Goal: Task Accomplishment & Management: Manage account settings

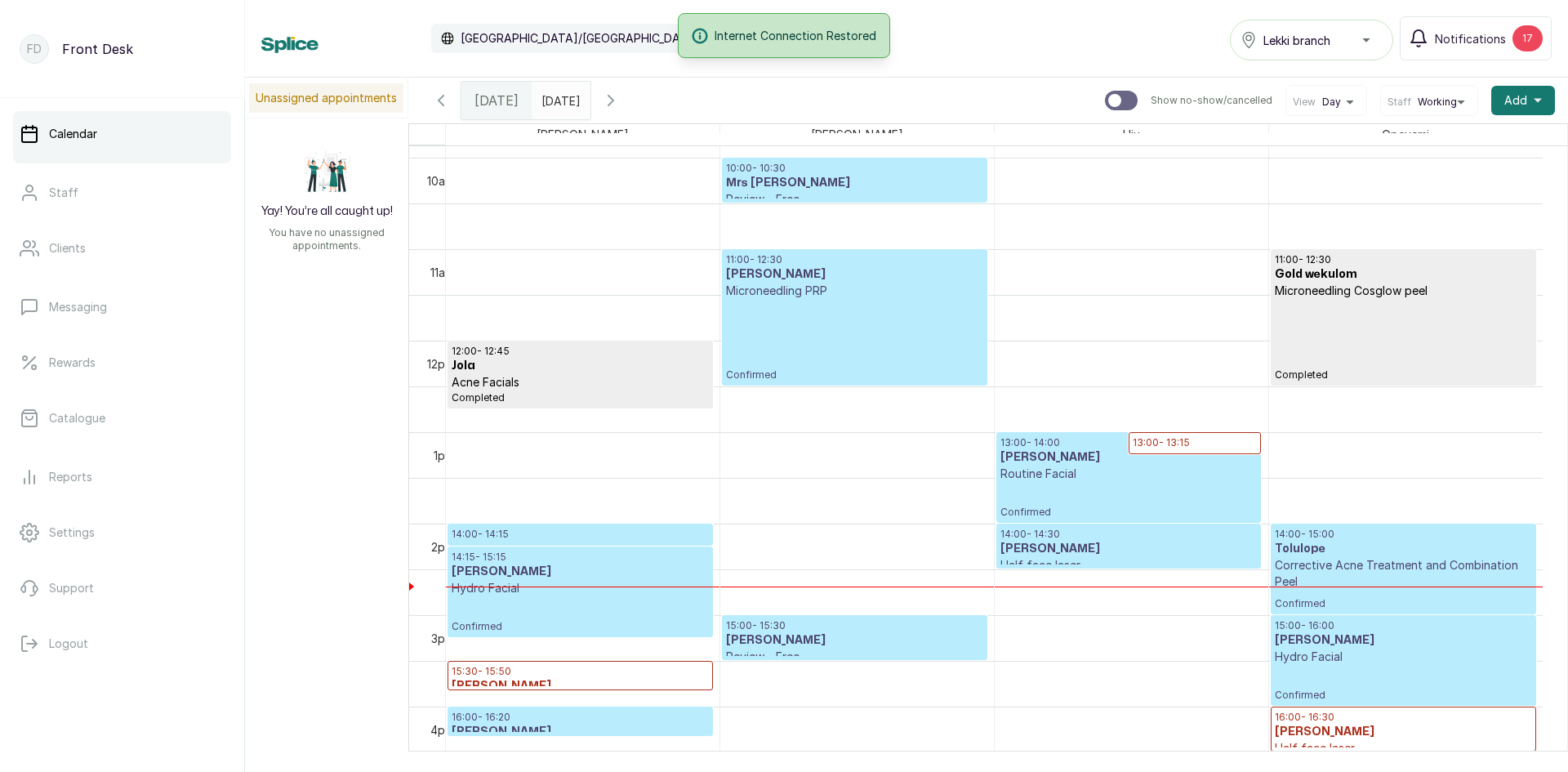
scroll to position [876, 0]
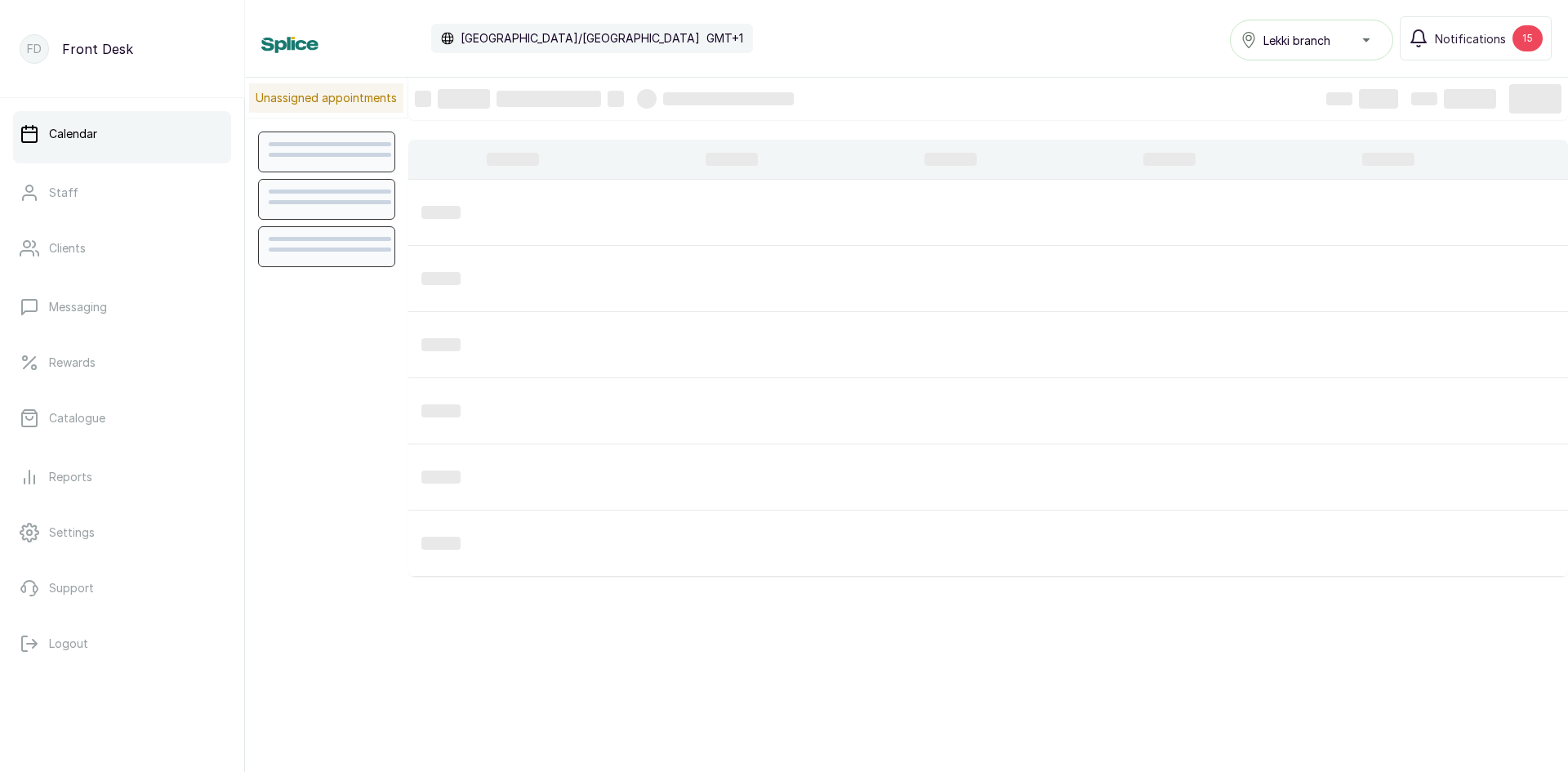
scroll to position [549, 0]
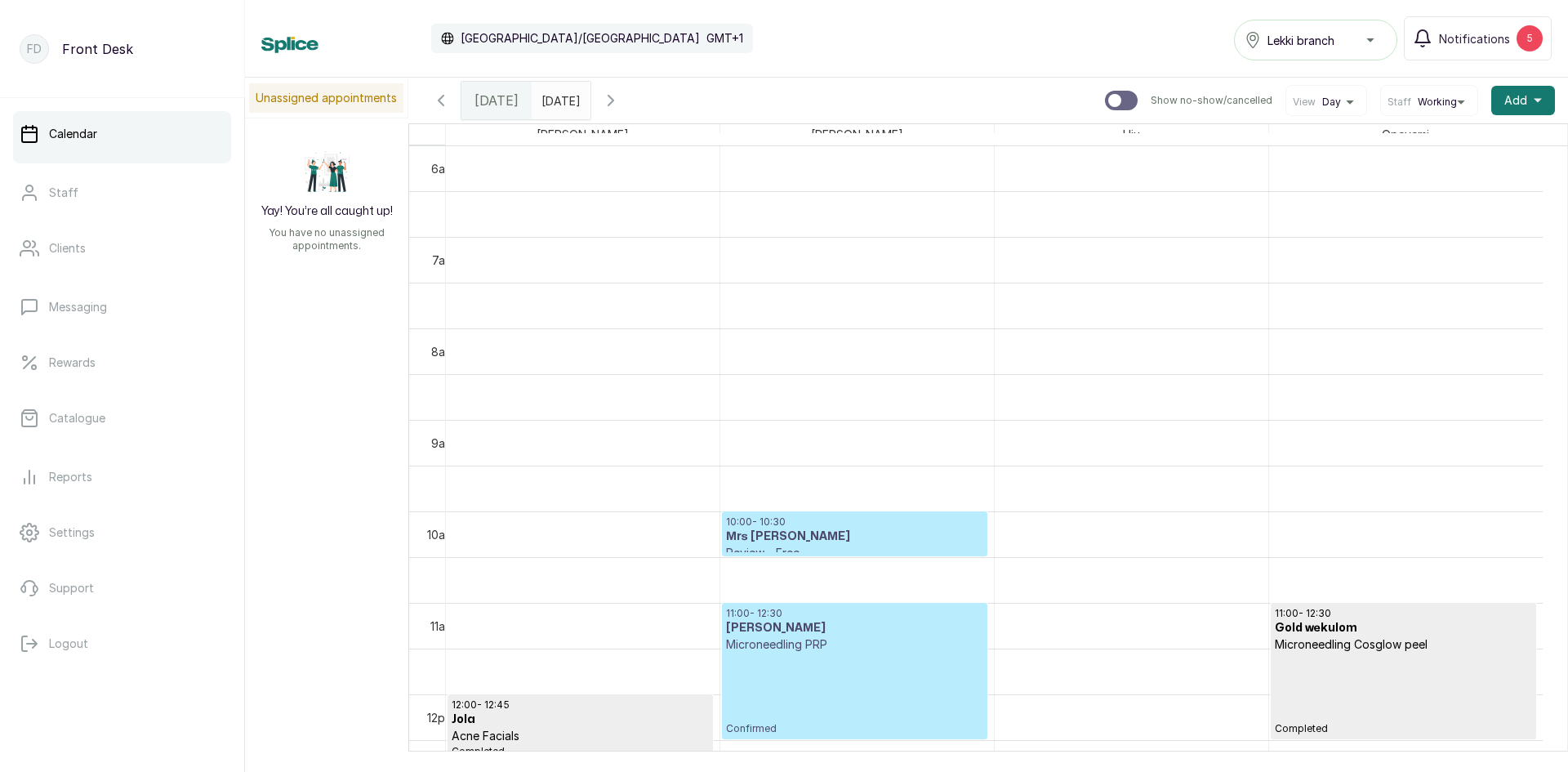
type input "dd/MM/yyyy"
click at [552, 98] on input "dd/MM/yyyy" at bounding box center [546, 96] width 26 height 27
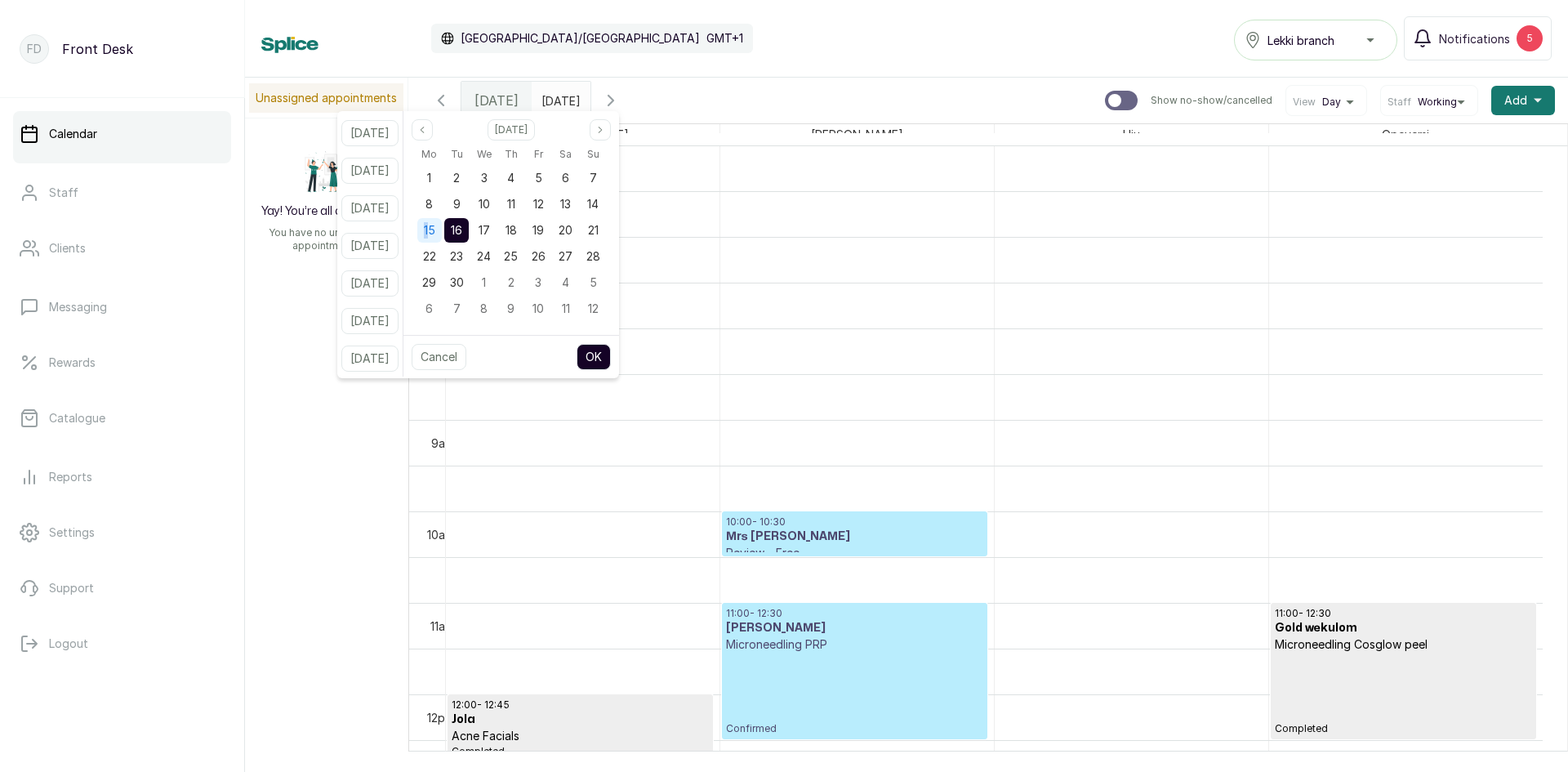
click at [435, 224] on span "15" at bounding box center [429, 229] width 12 height 14
click at [610, 364] on button "OK" at bounding box center [594, 356] width 35 height 26
type input "15/09/2025"
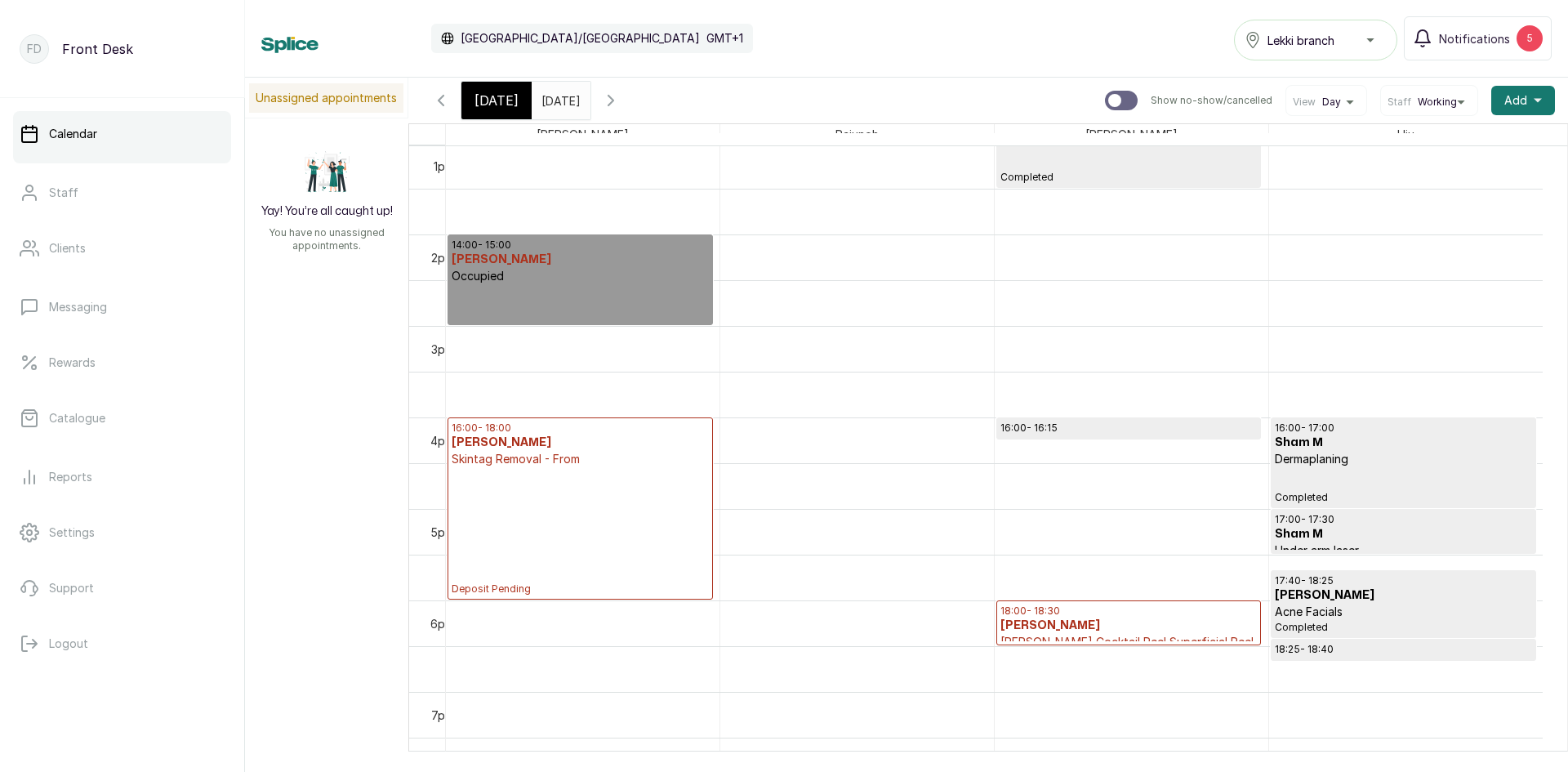
scroll to position [1285, 0]
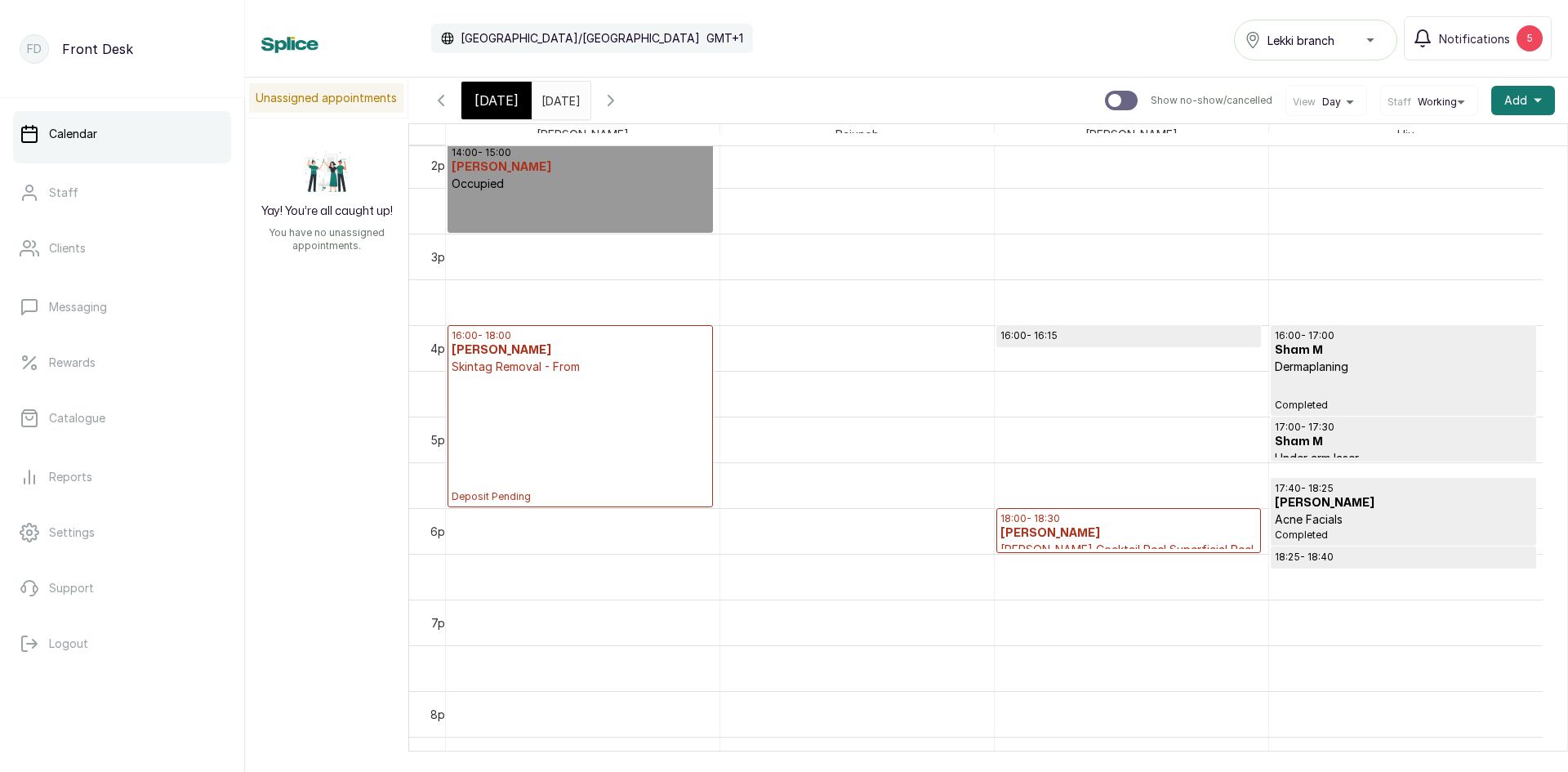
click at [1358, 520] on p "Acne Facials" at bounding box center [1404, 519] width 258 height 16
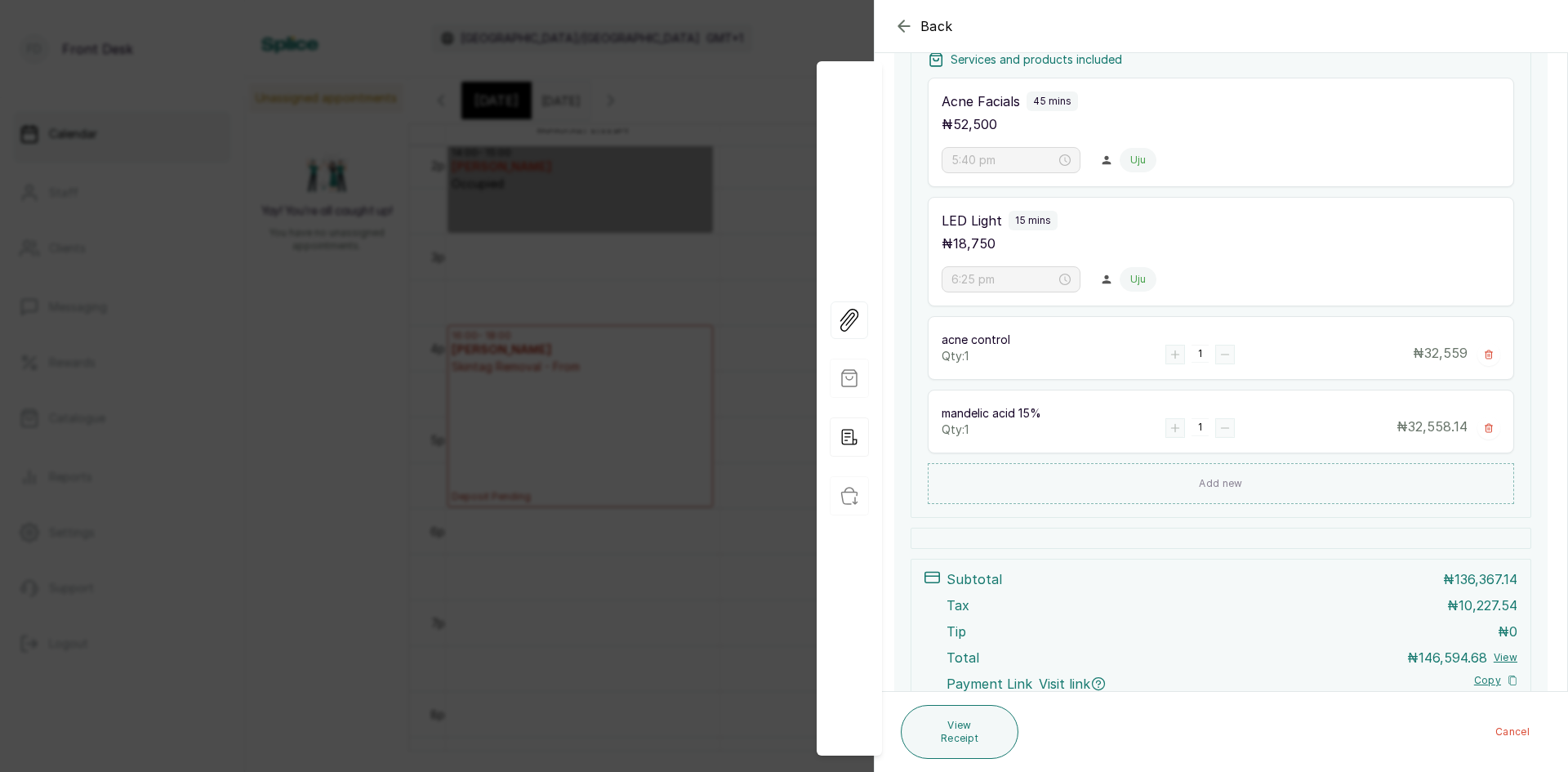
scroll to position [408, 0]
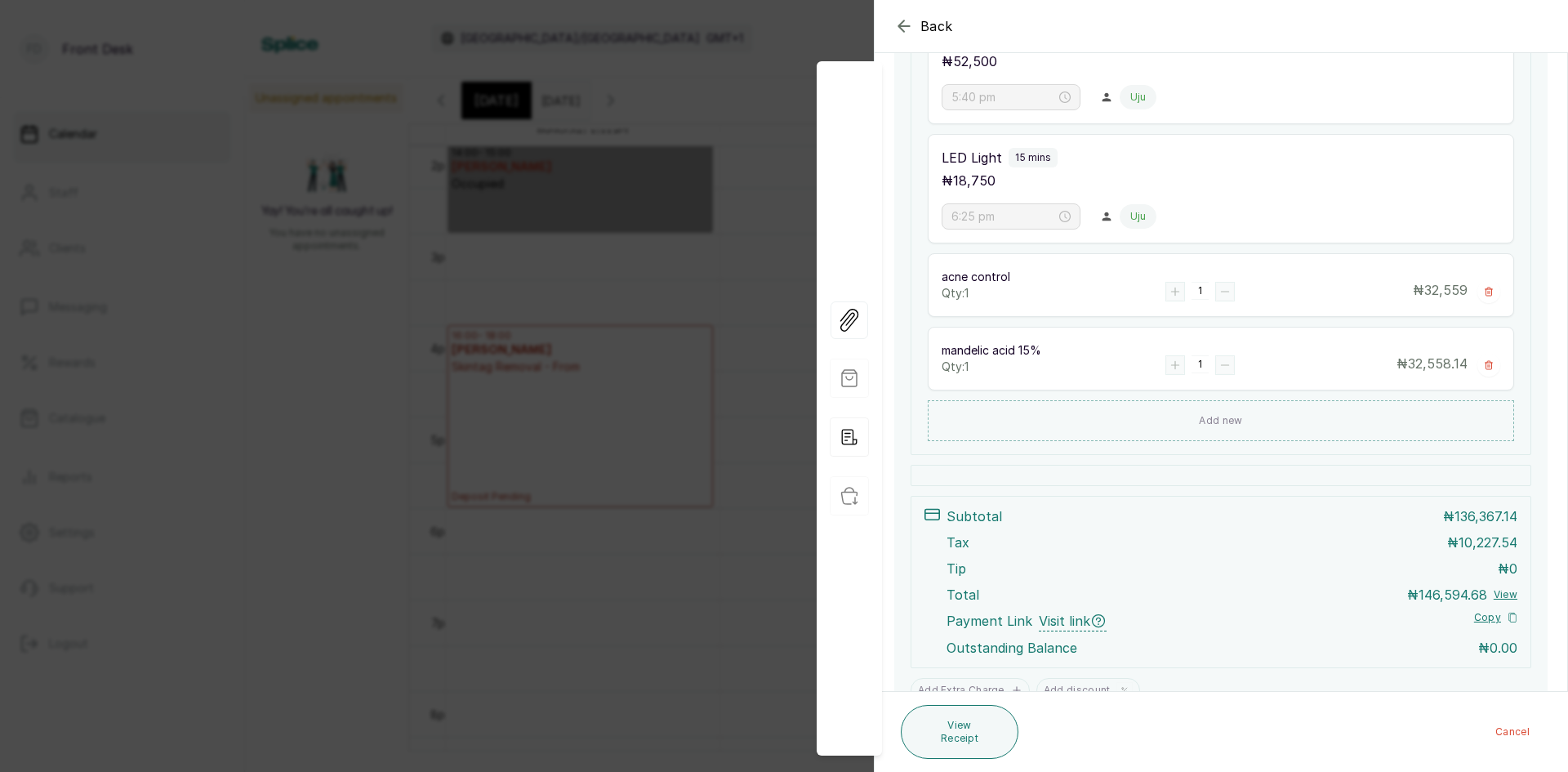
click at [924, 23] on span "Back" at bounding box center [937, 26] width 33 height 19
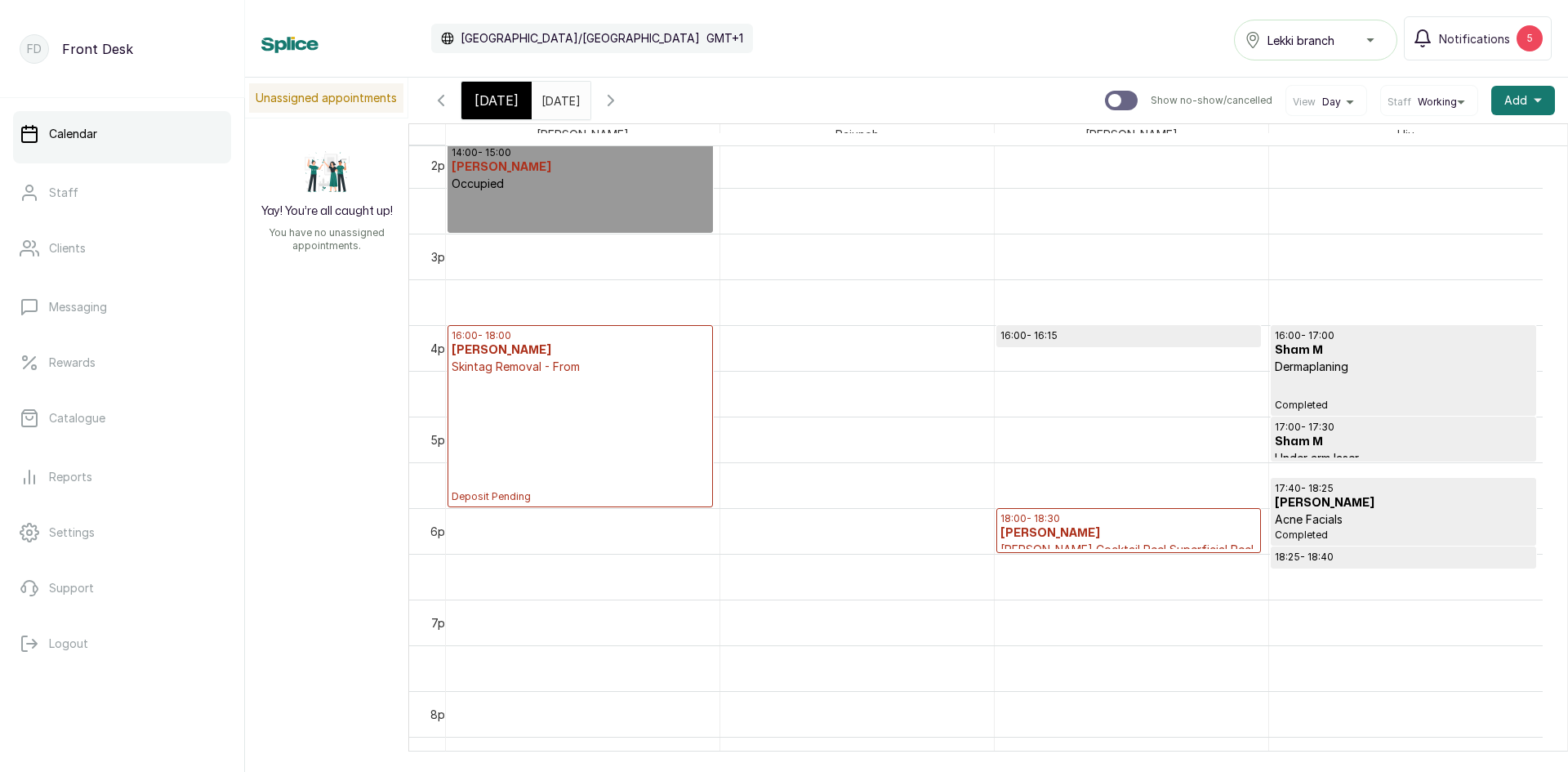
click at [1157, 545] on p "Jessner Cocktail Peel Superficial Peel" at bounding box center [1128, 550] width 257 height 16
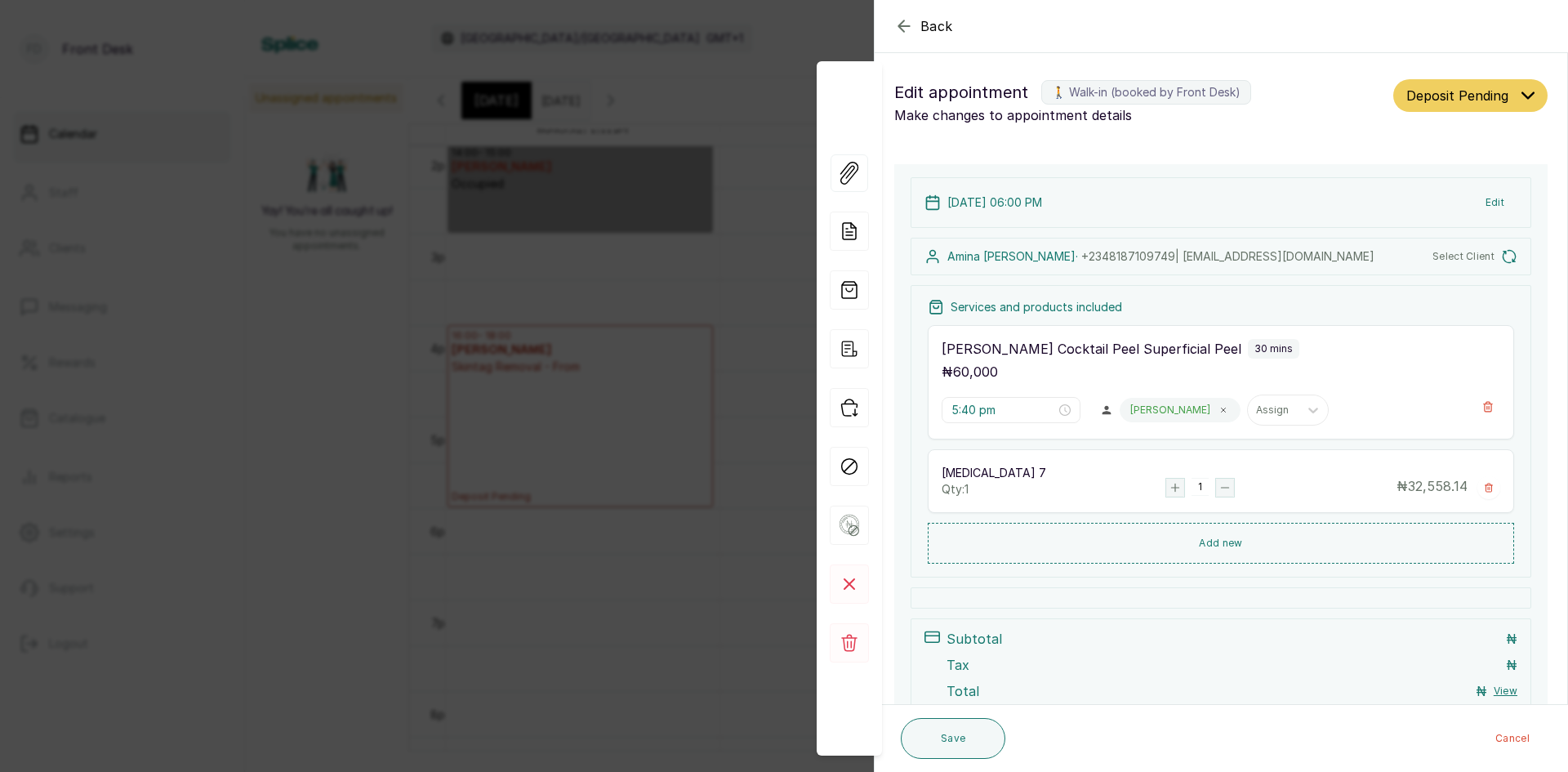
type input "6:00 pm"
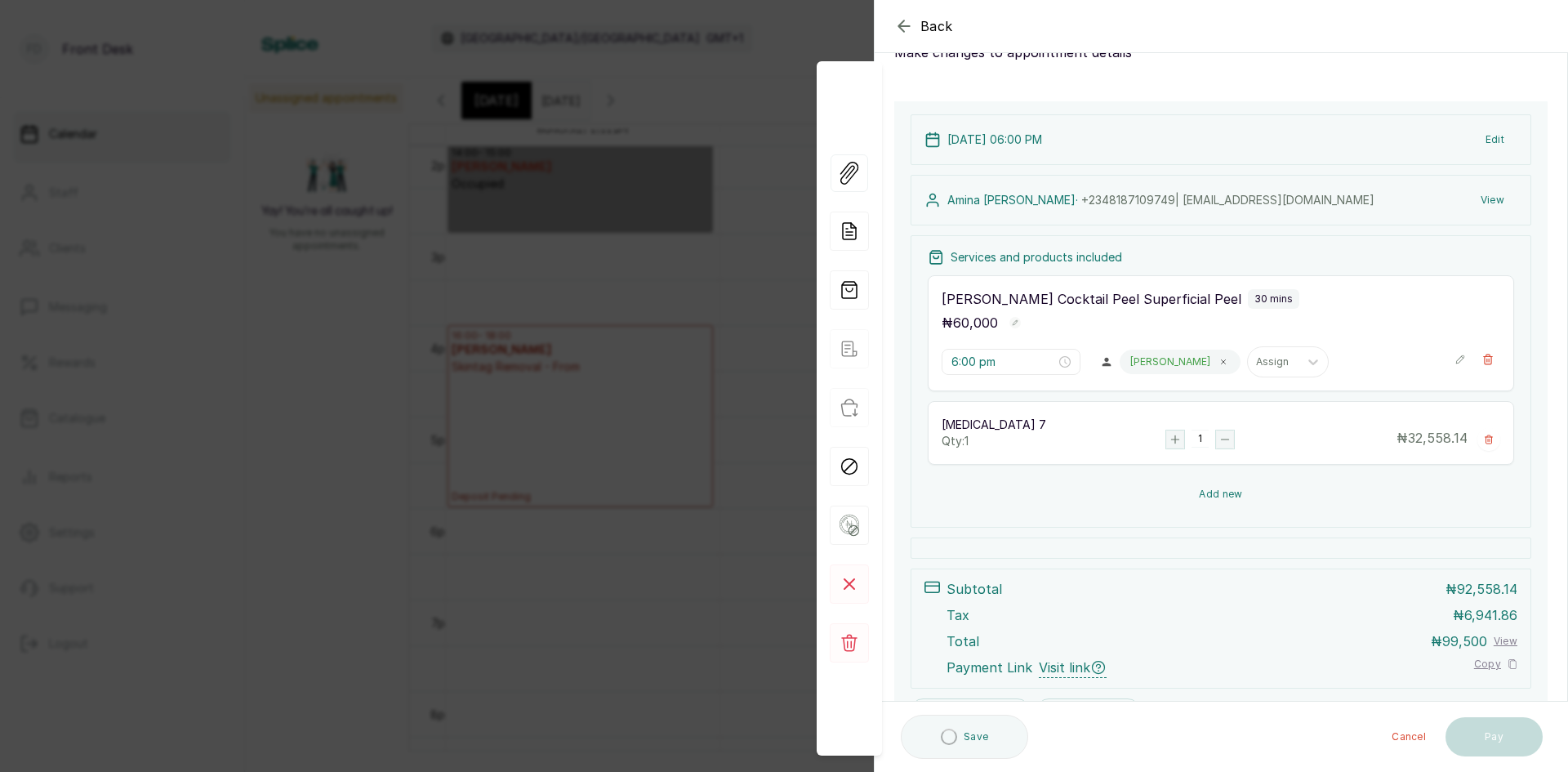
scroll to position [152, 0]
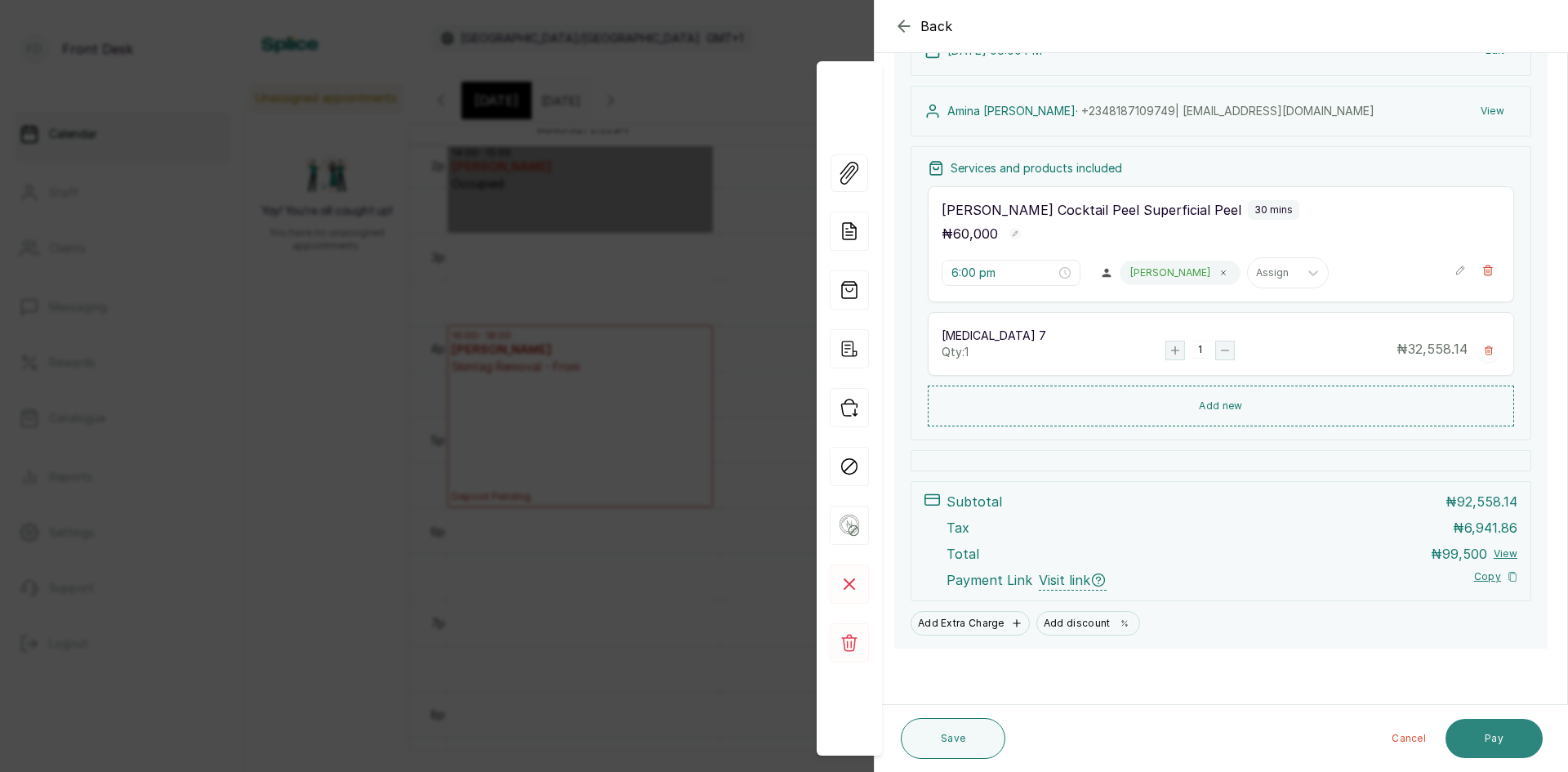
click at [1478, 743] on button "Pay" at bounding box center [1494, 737] width 97 height 39
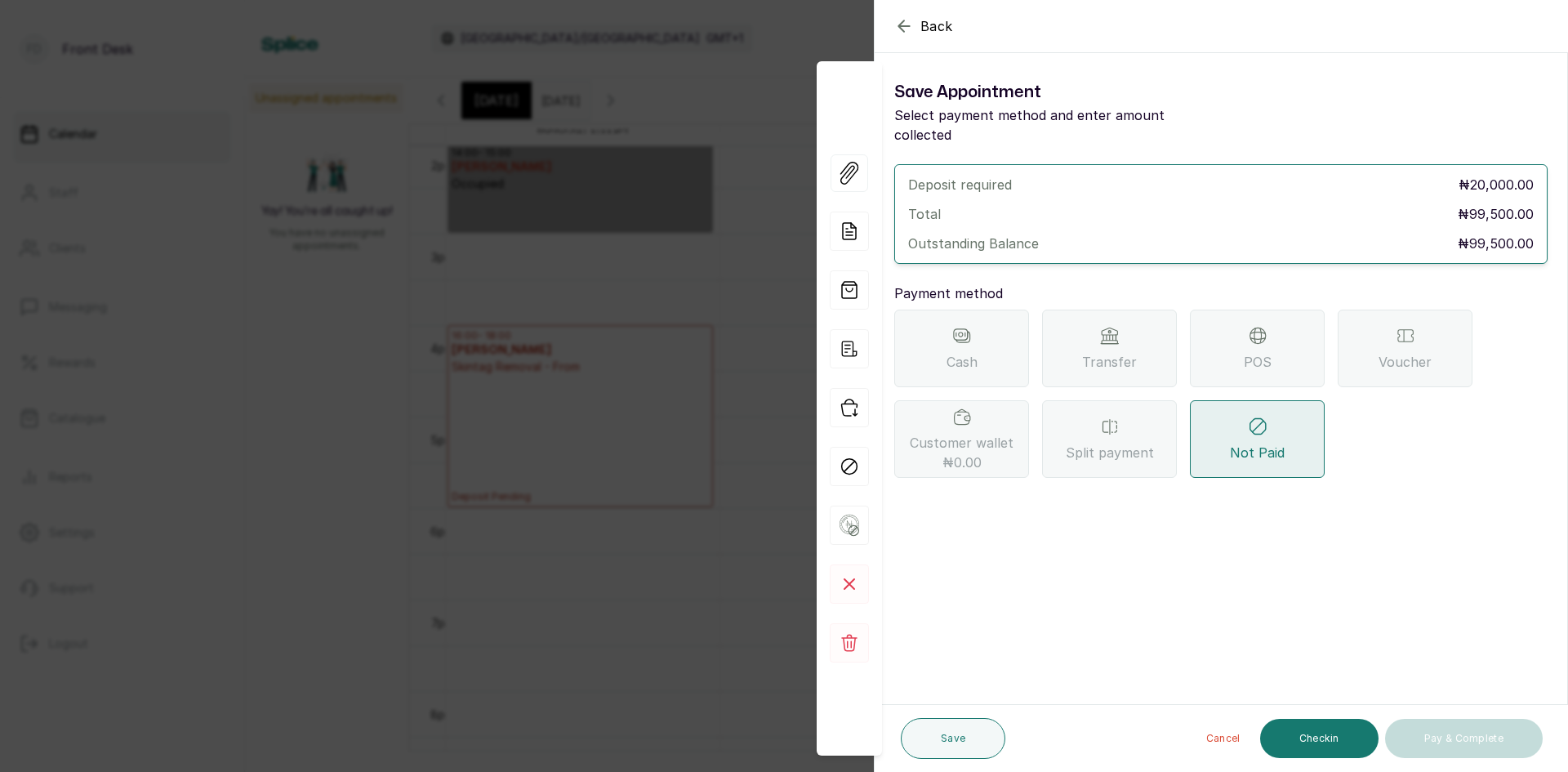
click at [1102, 327] on div "Transfer" at bounding box center [1108, 348] width 134 height 78
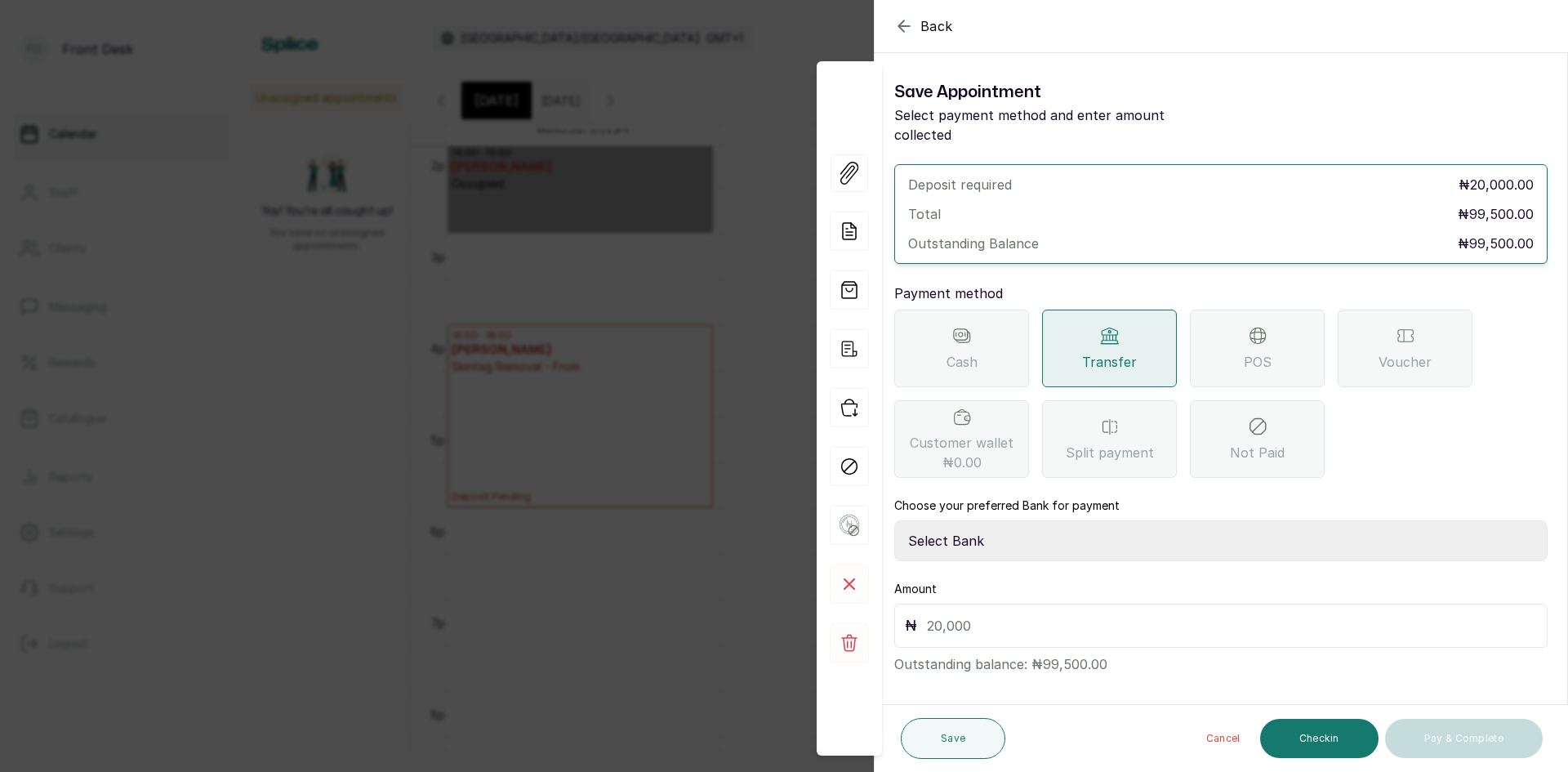
click at [1055, 520] on select "Select Bank DONNA ONYENDI Fairmoney Microfinance Bank SKN ANALYTICS MED AESTH. …" at bounding box center [1221, 540] width 653 height 41
select select "43272bc0-21c6-4b19-b9fb-c2093b8603c2"
click at [895, 520] on select "Select Bank DONNA ONYENDI Fairmoney Microfinance Bank SKN ANALYTICS MED AESTH. …" at bounding box center [1221, 540] width 653 height 41
click at [1034, 614] on input "text" at bounding box center [1232, 625] width 610 height 23
type input "20,000"
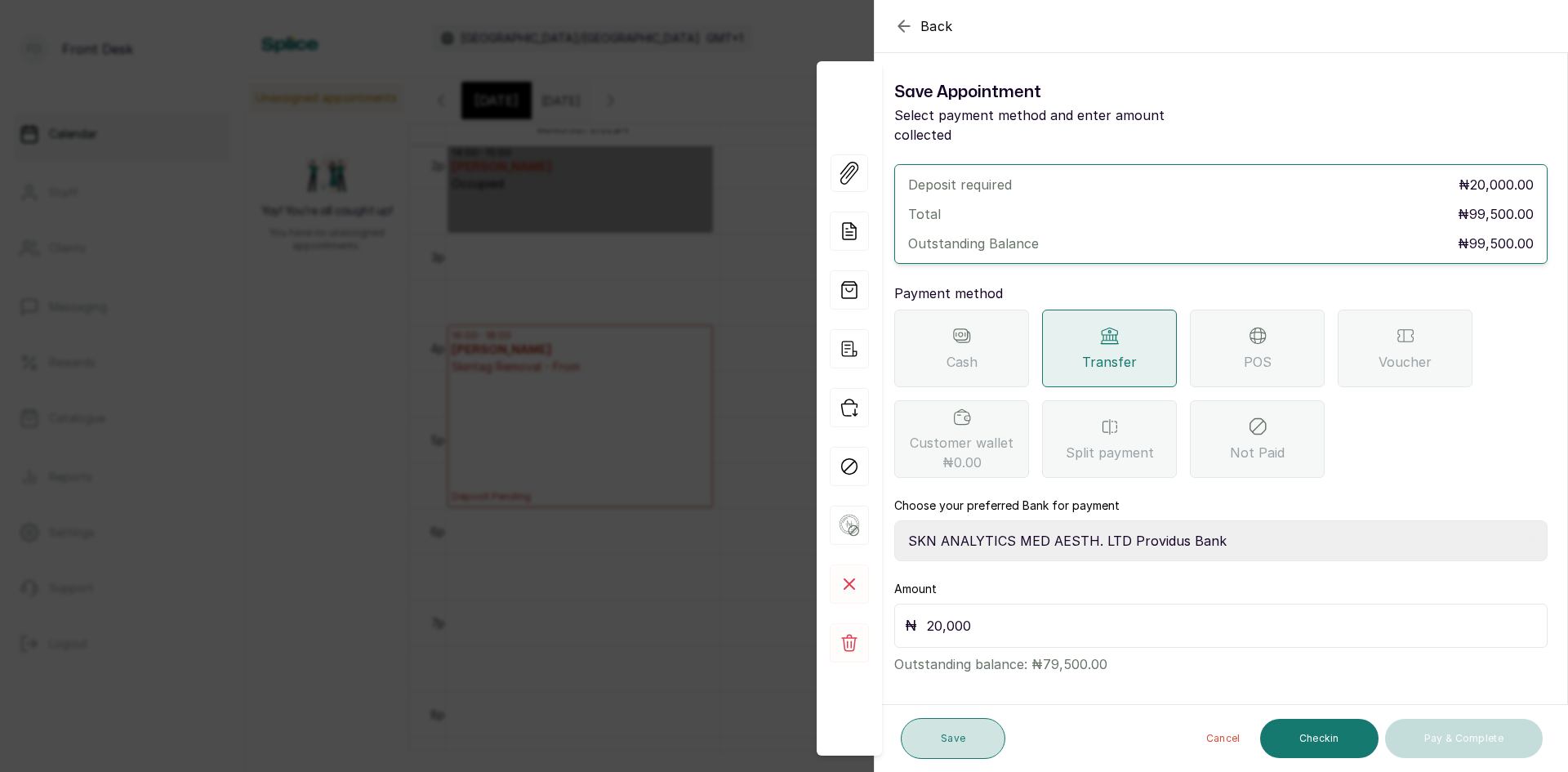
click at [952, 735] on button "Save" at bounding box center [953, 738] width 104 height 41
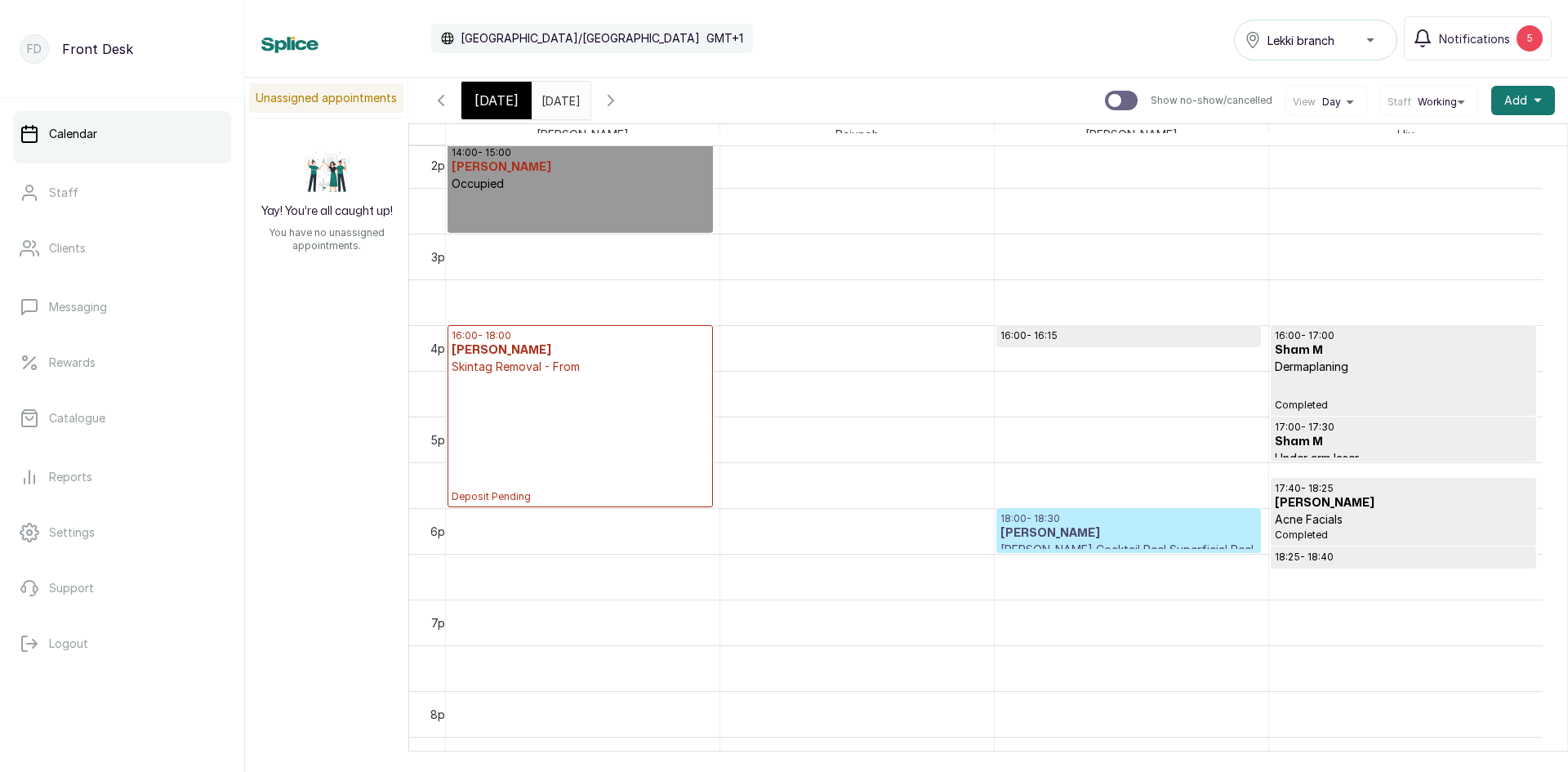
click at [1087, 540] on h3 "Amina Nasir" at bounding box center [1128, 534] width 257 height 16
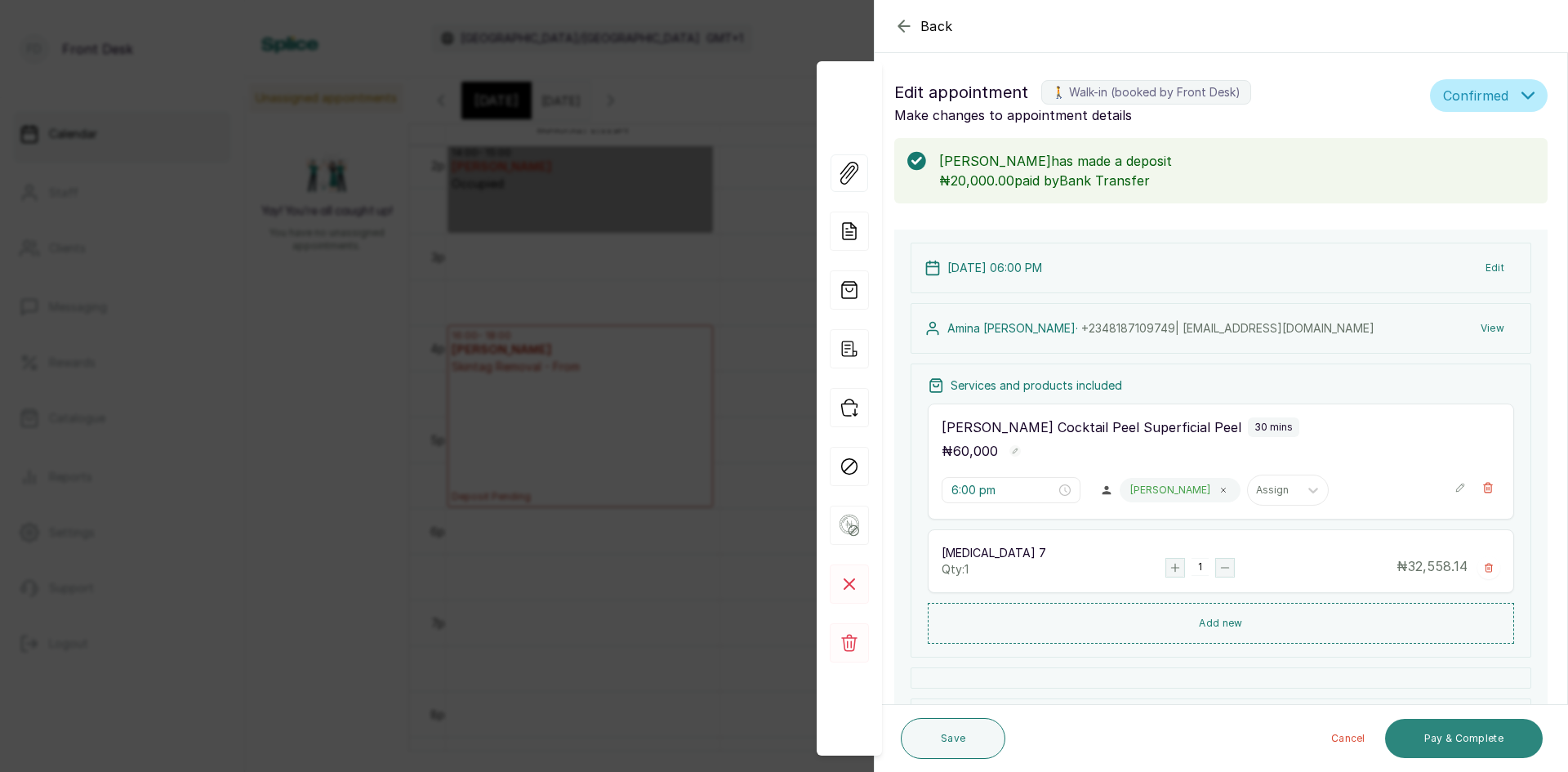
click at [1483, 734] on button "Pay & Complete" at bounding box center [1464, 737] width 157 height 39
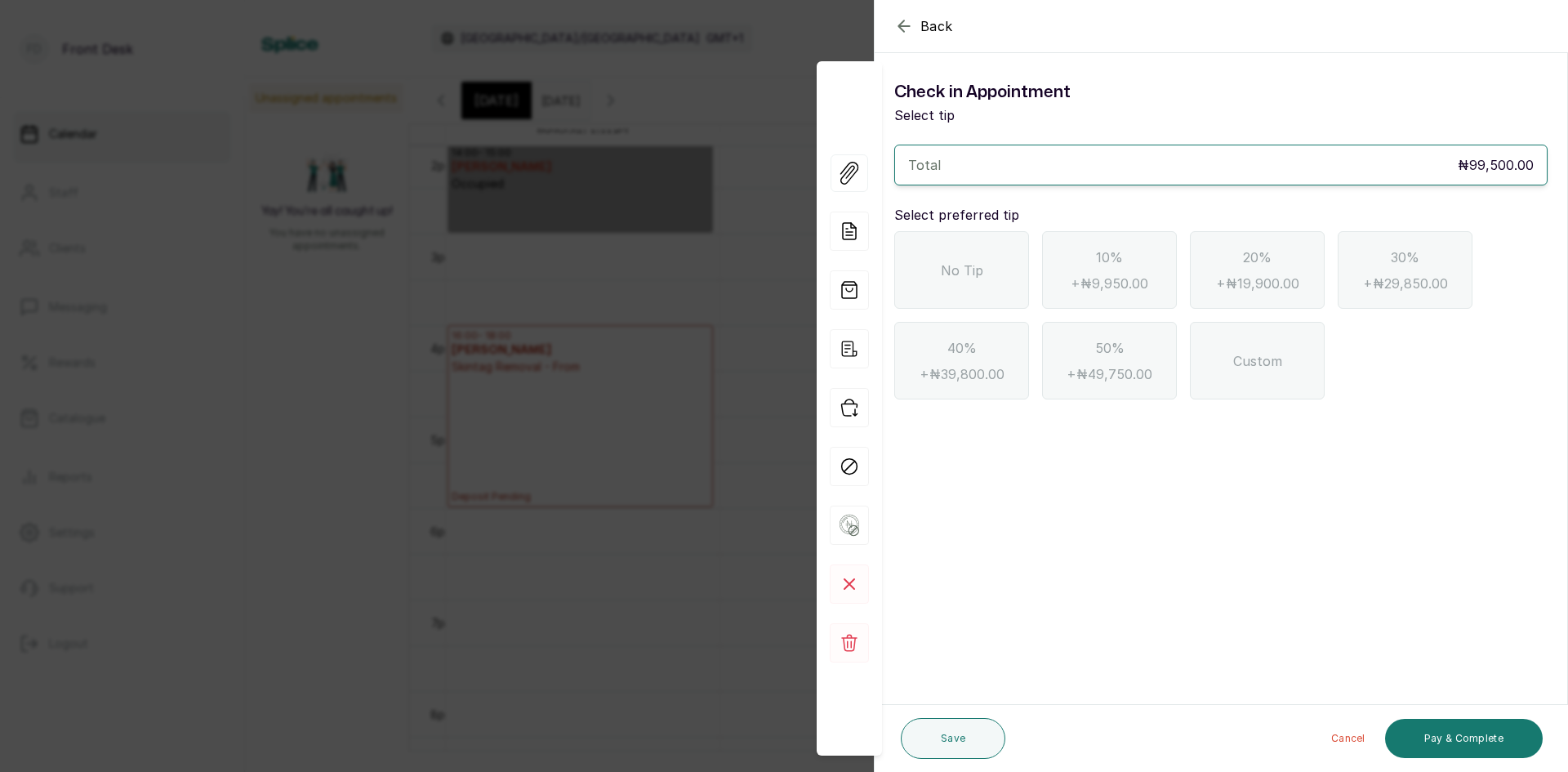
click at [978, 289] on div "No Tip" at bounding box center [961, 270] width 134 height 78
click at [1470, 732] on button "Pay & Complete" at bounding box center [1464, 737] width 157 height 39
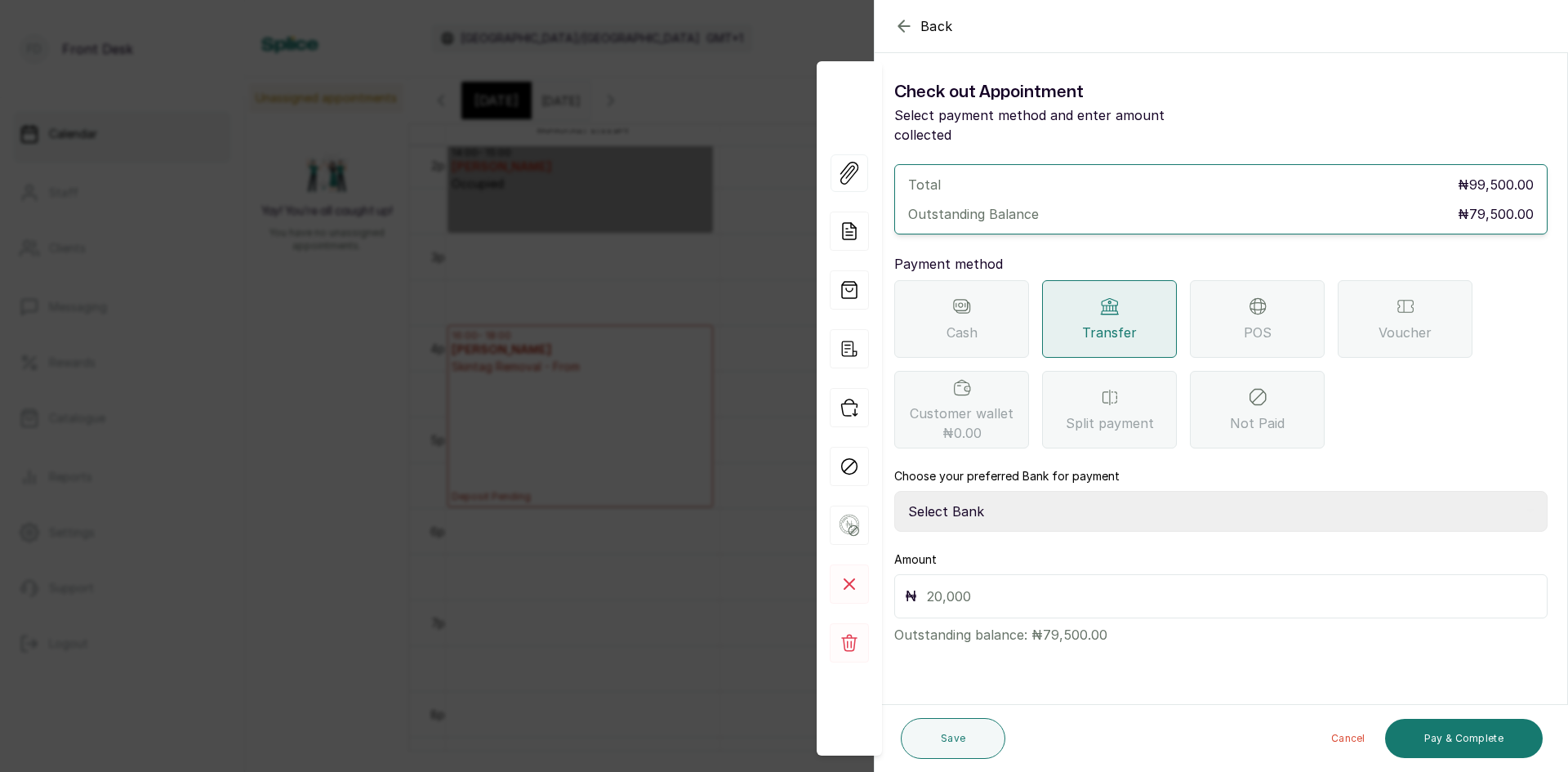
click at [1044, 491] on select "Select Bank DONNA ONYENDI Fairmoney Microfinance Bank SKN ANALYTICS MED AESTH. …" at bounding box center [1221, 511] width 653 height 41
select select "43272bc0-21c6-4b19-b9fb-c2093b8603c2"
click at [895, 491] on select "Select Bank DONNA ONYENDI Fairmoney Microfinance Bank SKN ANALYTICS MED AESTH. …" at bounding box center [1221, 511] width 653 height 41
click at [1075, 585] on input "text" at bounding box center [1232, 596] width 610 height 23
type input "79,500"
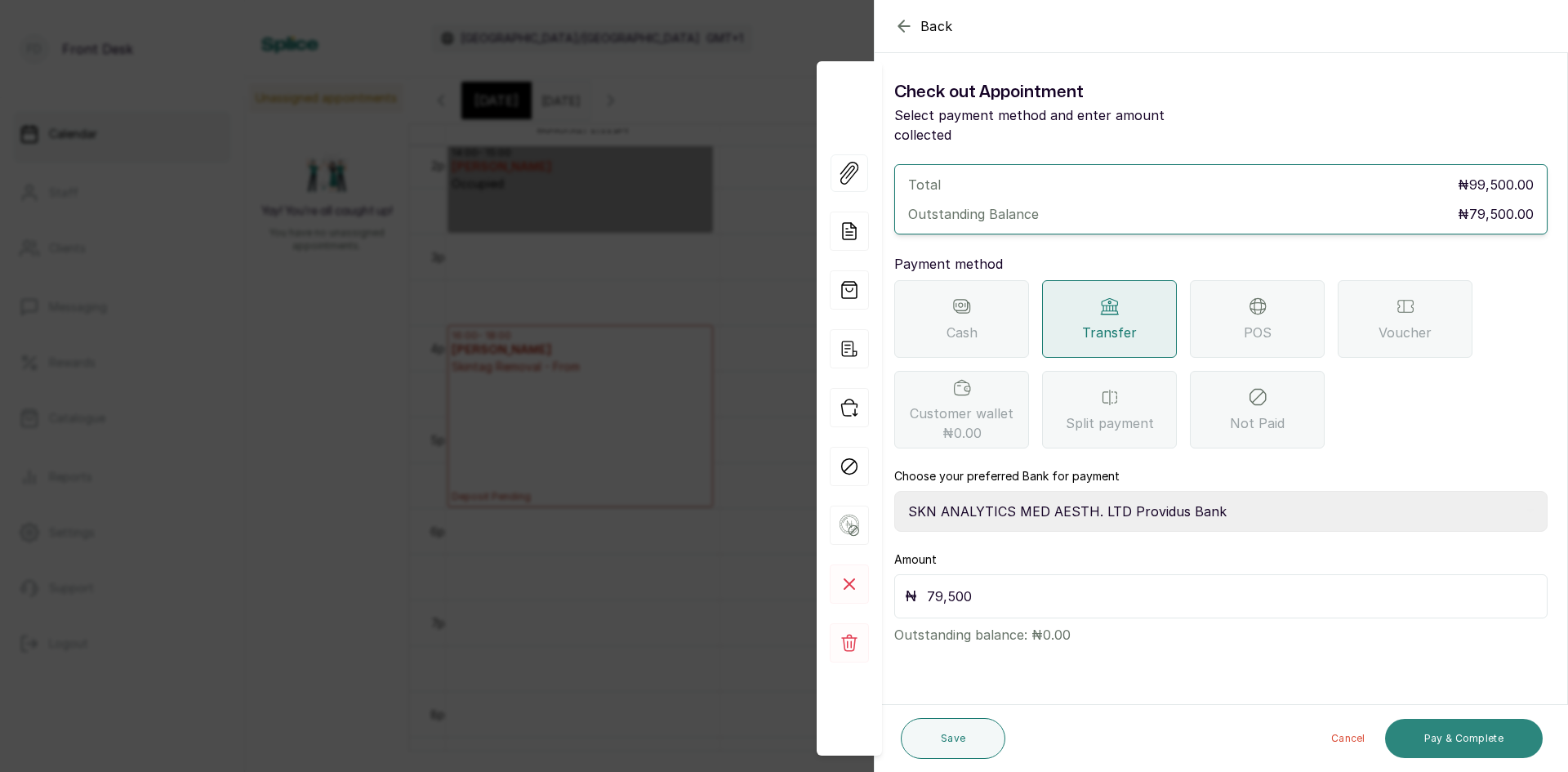
click at [1455, 734] on button "Pay & Complete" at bounding box center [1464, 737] width 157 height 39
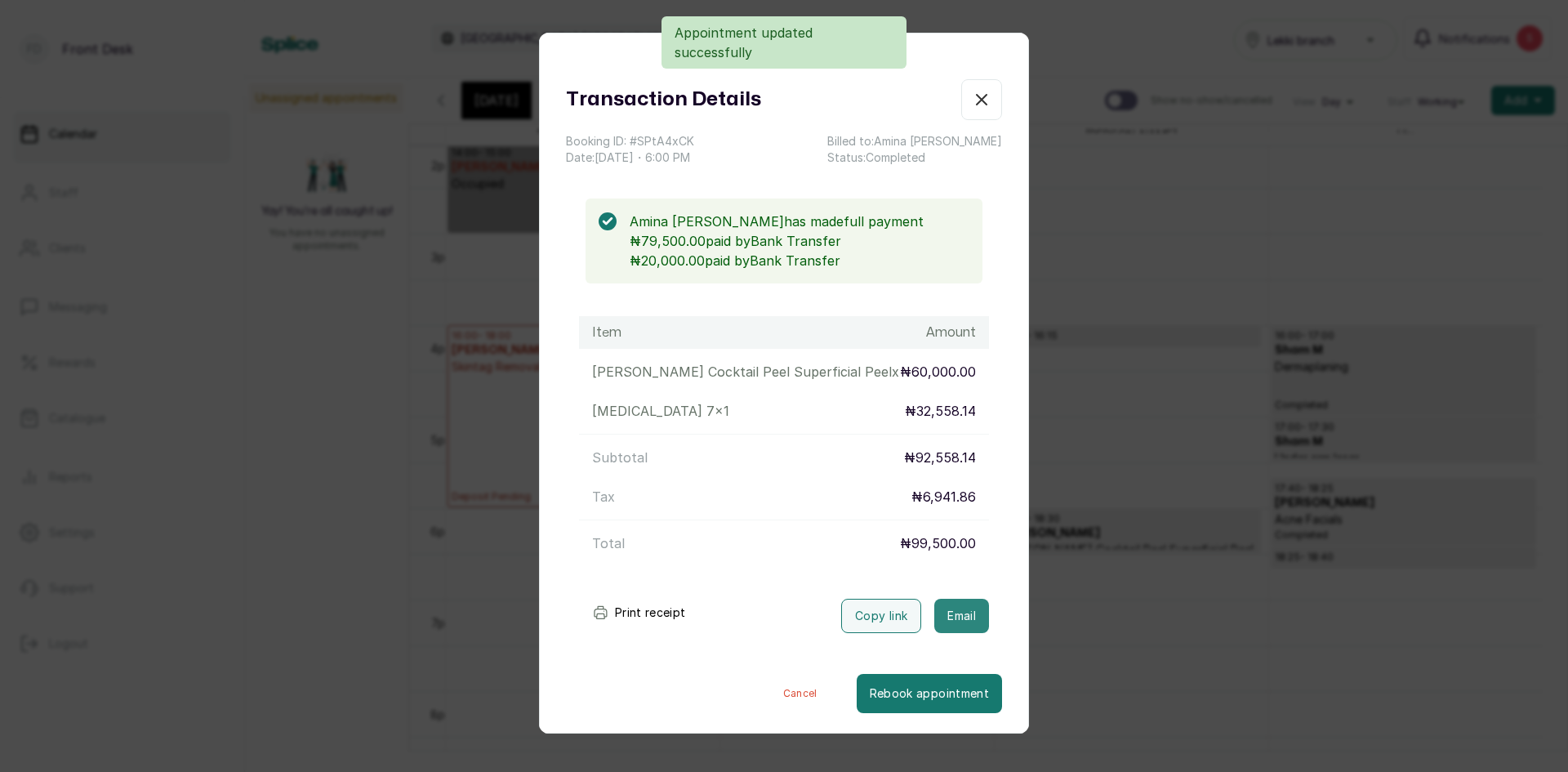
click at [950, 608] on button "Email" at bounding box center [961, 616] width 55 height 35
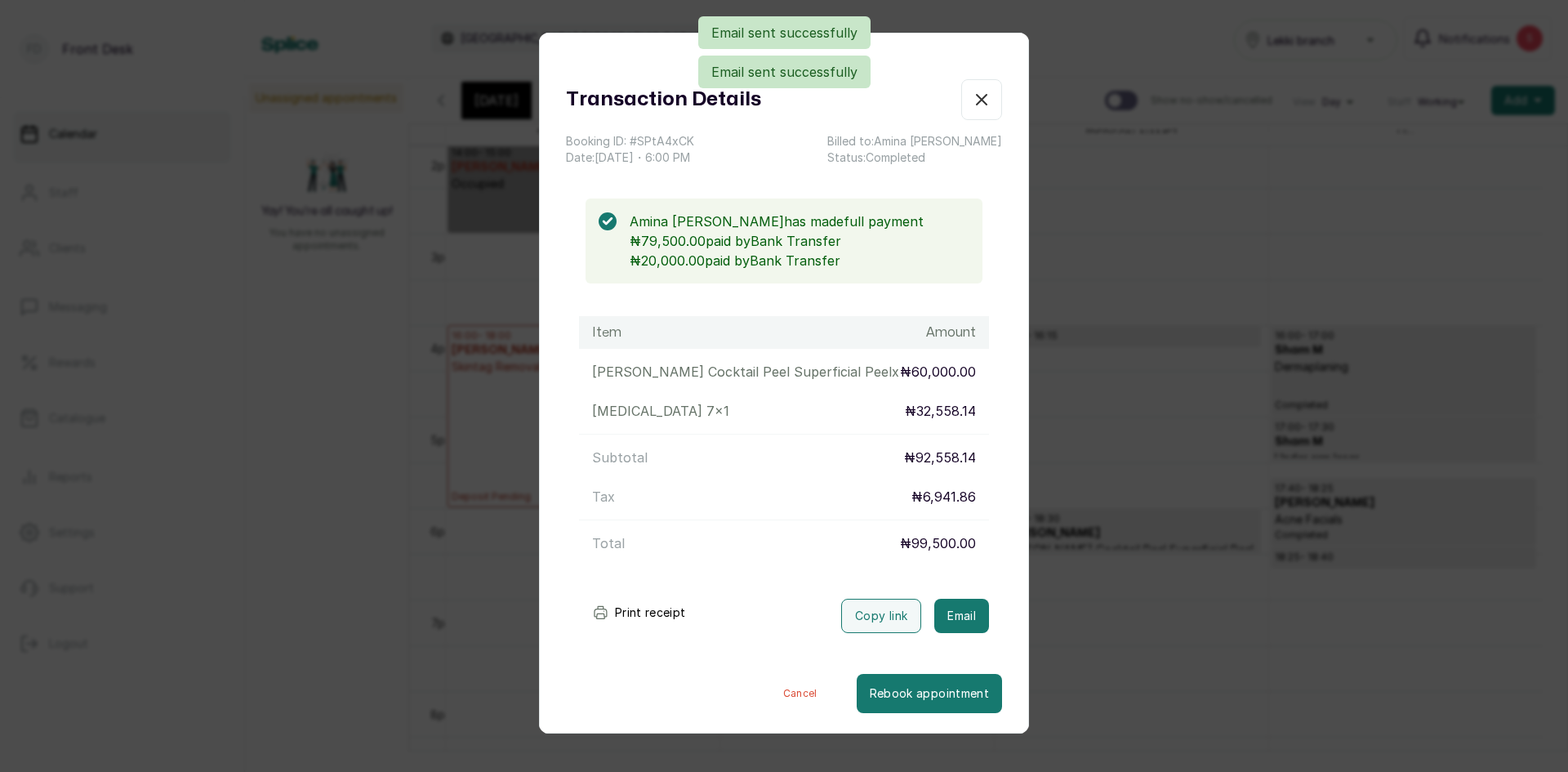
click at [1253, 661] on div "Transaction Details Booking ID: # SPtA4xCK Date: 15 Sep, 2025 ・ 6:00 PM Billed …" at bounding box center [784, 386] width 1568 height 772
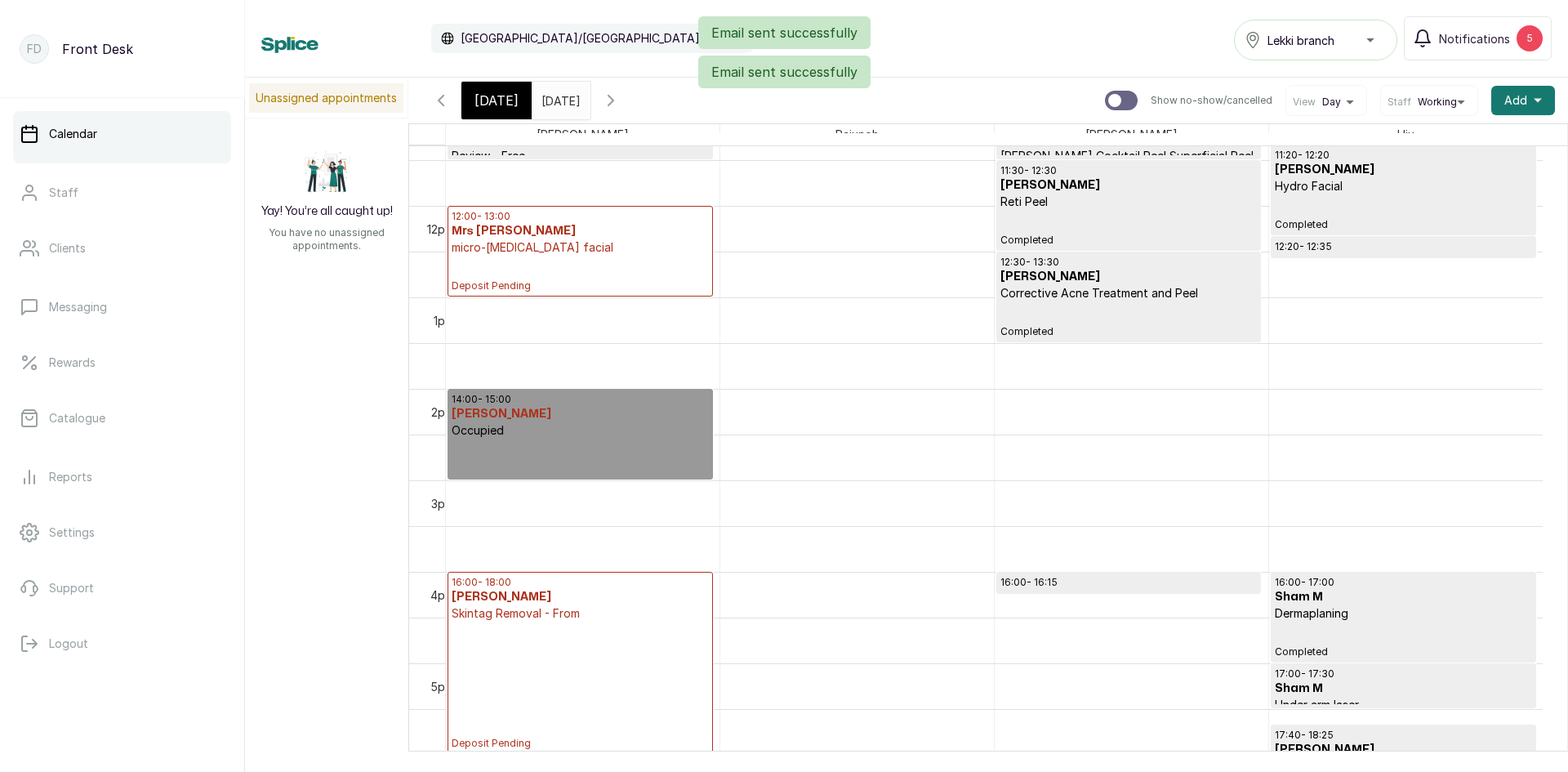
scroll to position [1040, 0]
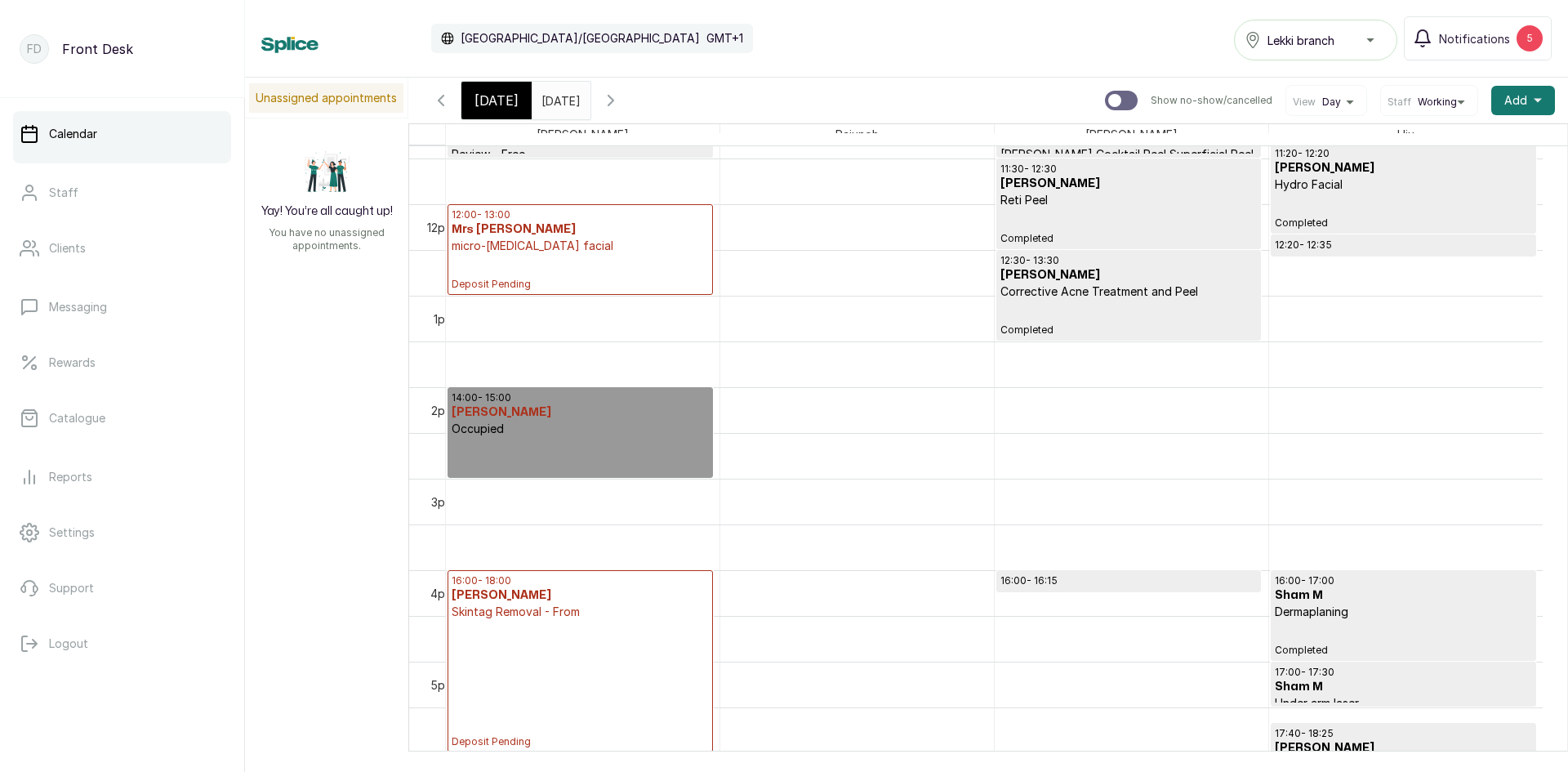
click at [558, 107] on input "15/09/2025" at bounding box center [546, 96] width 26 height 27
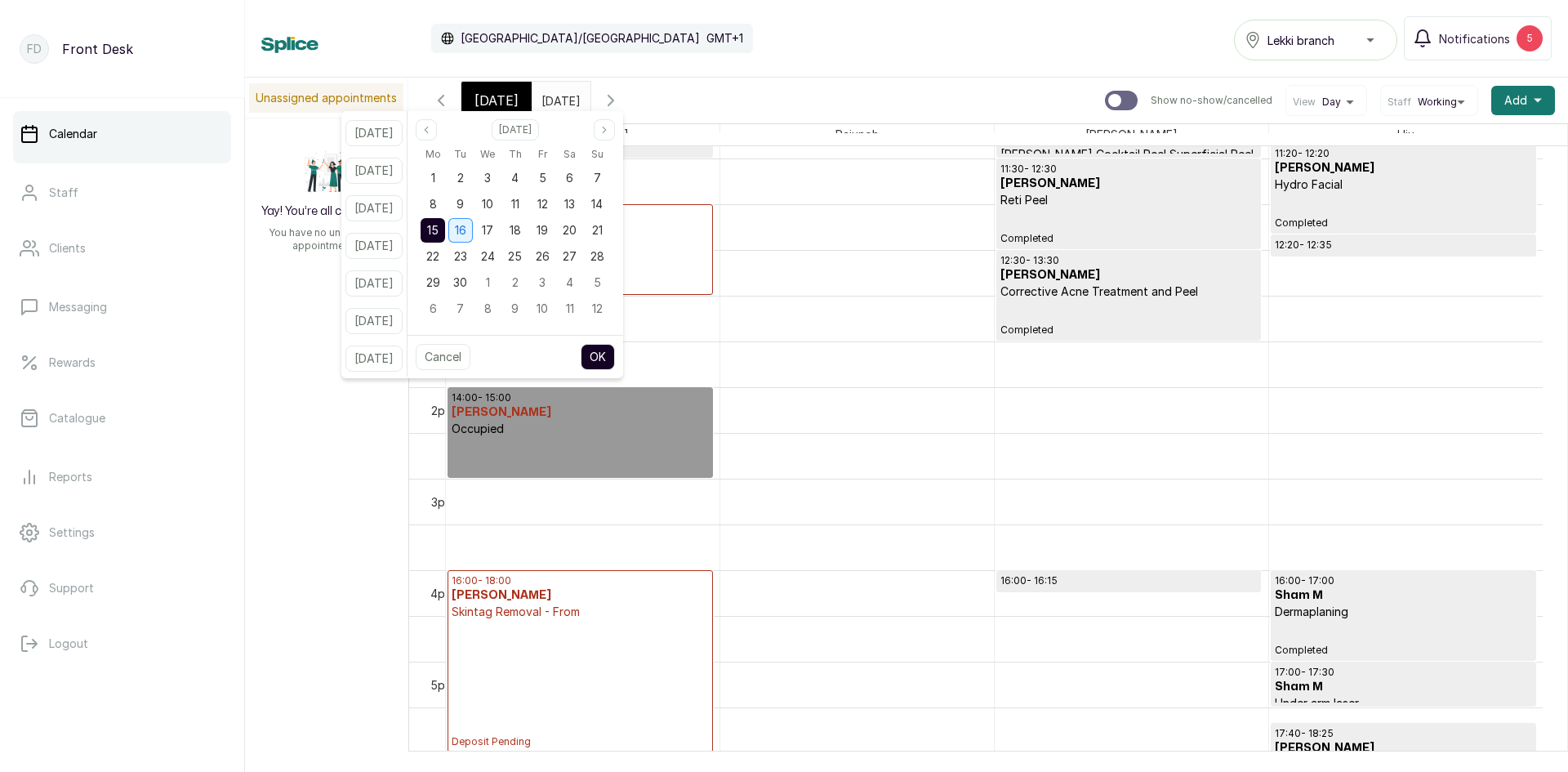
click at [466, 228] on span "16" at bounding box center [461, 229] width 12 height 14
click at [615, 359] on button "OK" at bounding box center [598, 356] width 35 height 26
type input "16/09/2025"
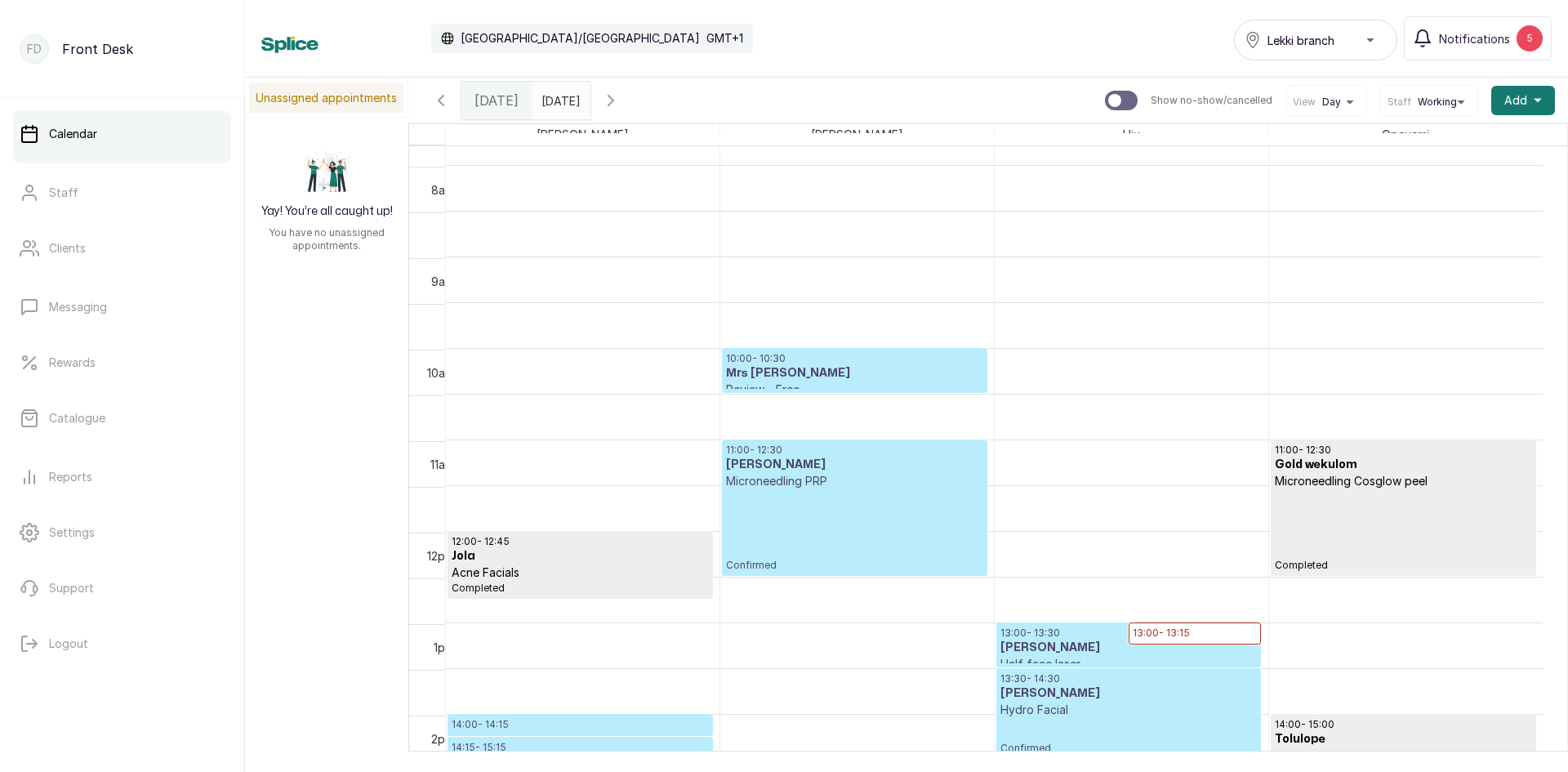
scroll to position [713, 0]
click at [1171, 640] on div "13:00 - 13:30 Nabeelah Afolabi Half face laser Confirmed 13:00 - 13:15 Chinonye…" at bounding box center [1131, 531] width 273 height 2194
click at [1175, 640] on h3 "[PERSON_NAME]" at bounding box center [1195, 648] width 124 height 16
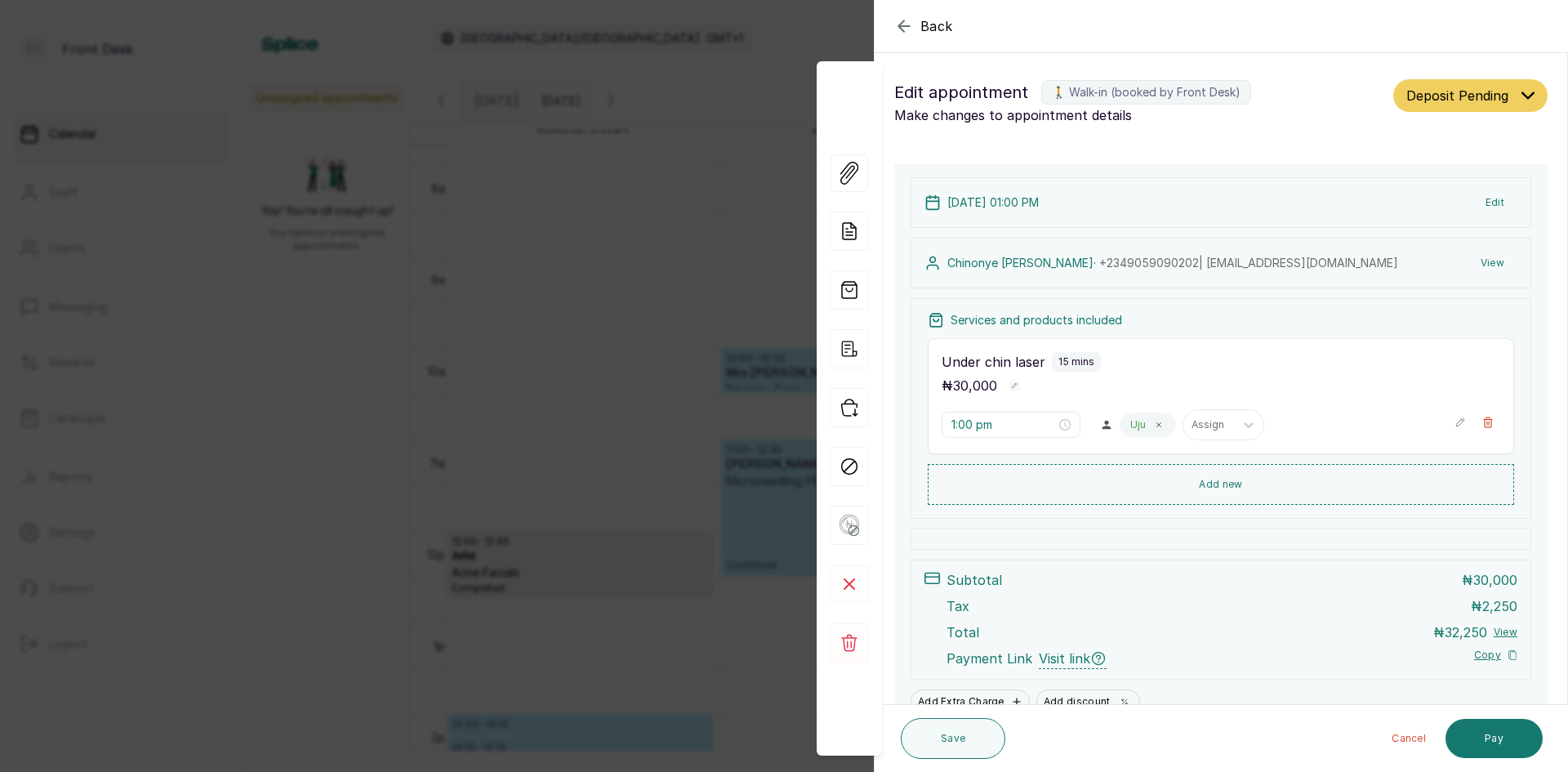
click at [1480, 204] on button "Edit" at bounding box center [1494, 203] width 45 height 29
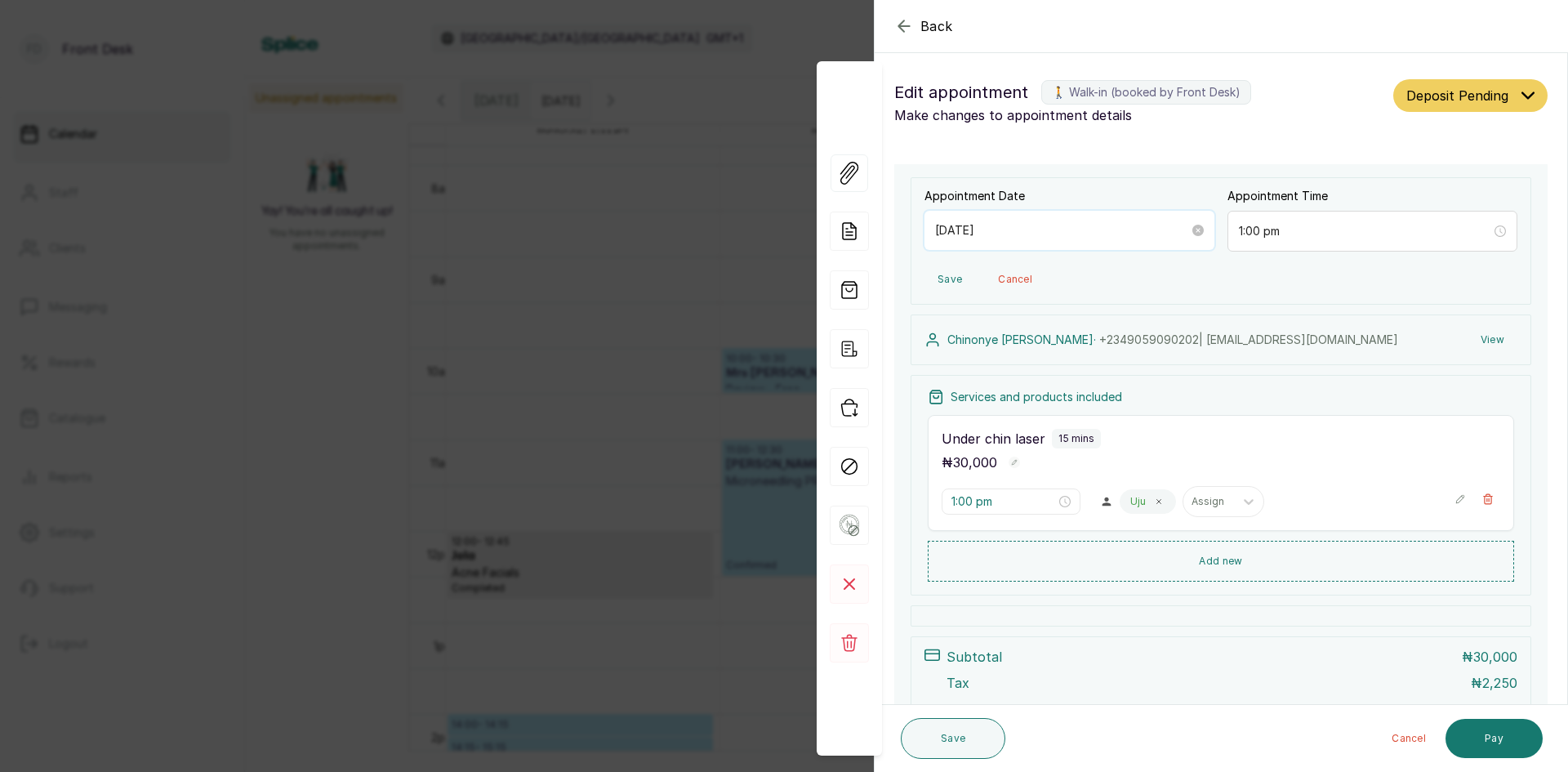
click at [1101, 230] on input "2025/09/16" at bounding box center [1062, 230] width 254 height 18
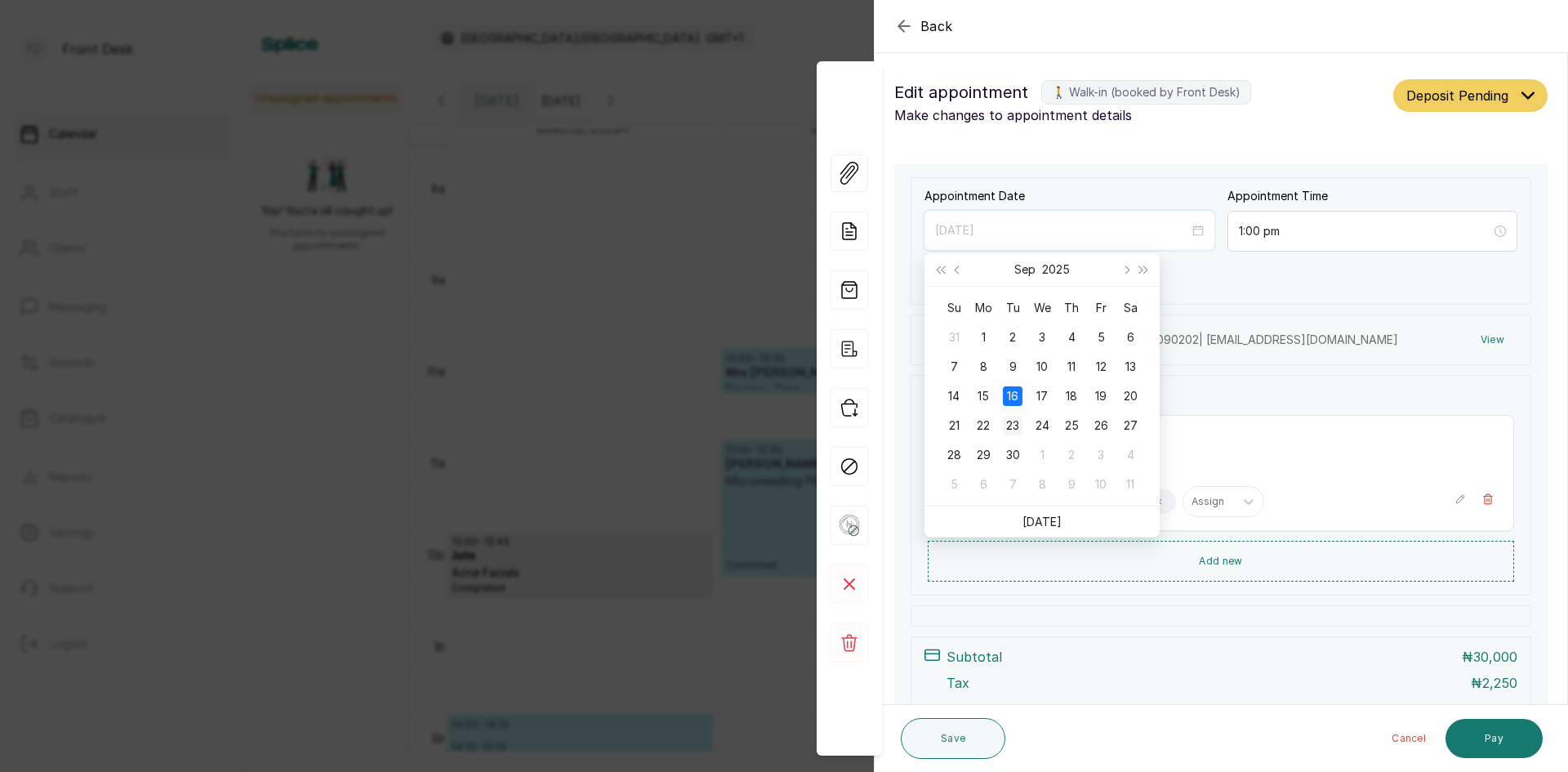
type input "2025/09/23"
click at [1010, 423] on div "23" at bounding box center [1012, 425] width 19 height 19
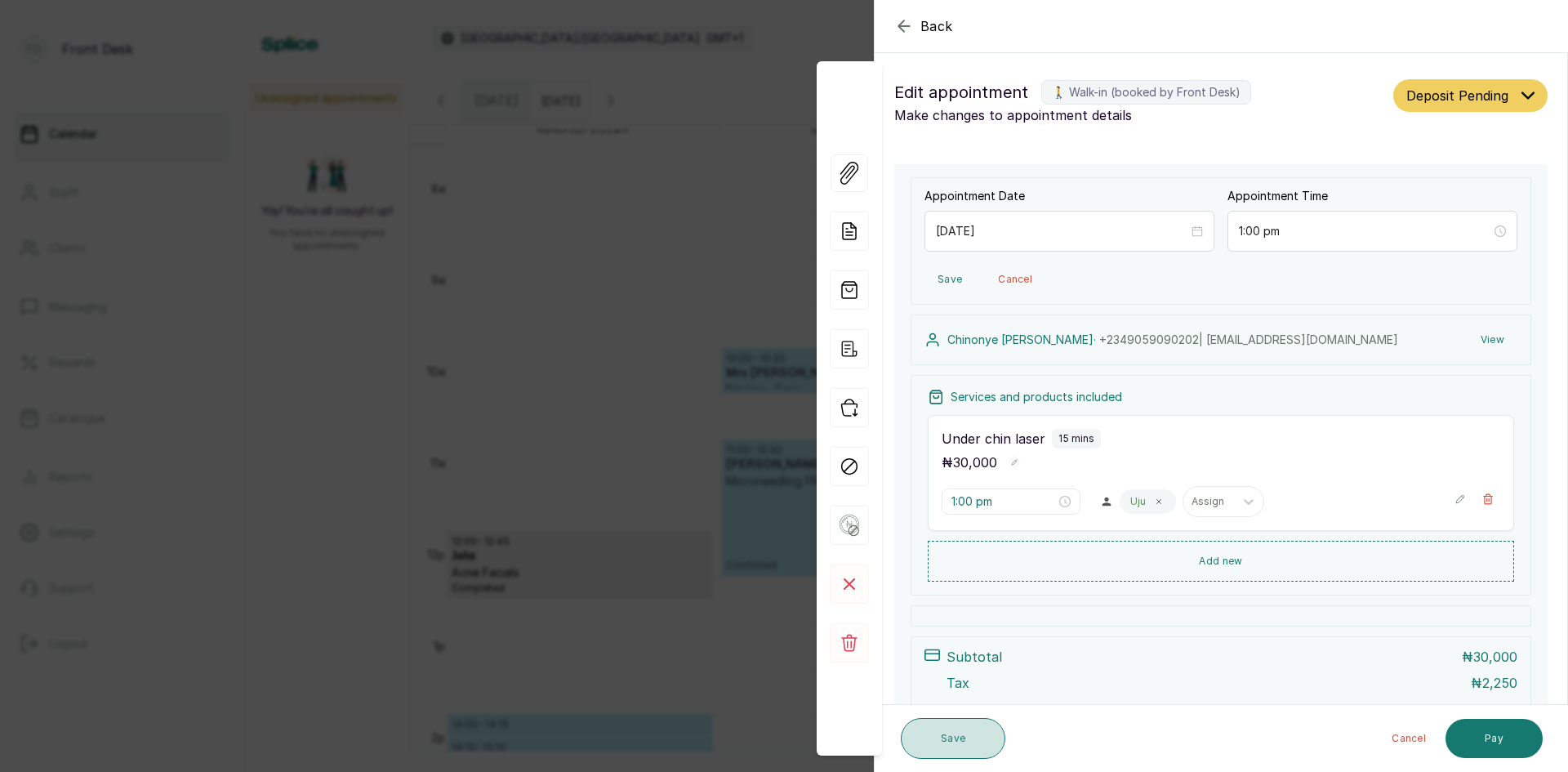
click at [964, 746] on button "Save" at bounding box center [953, 738] width 104 height 41
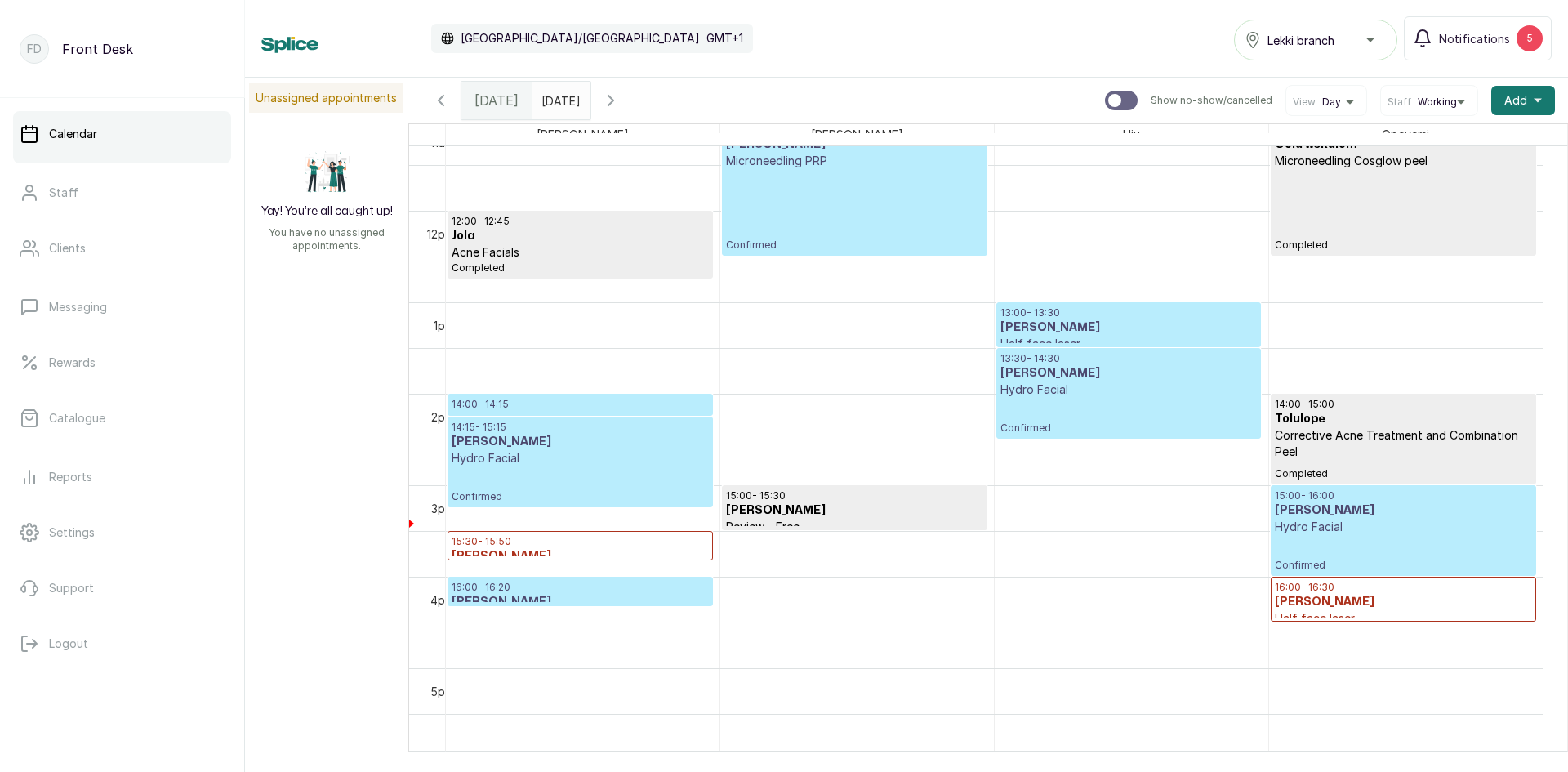
scroll to position [1040, 0]
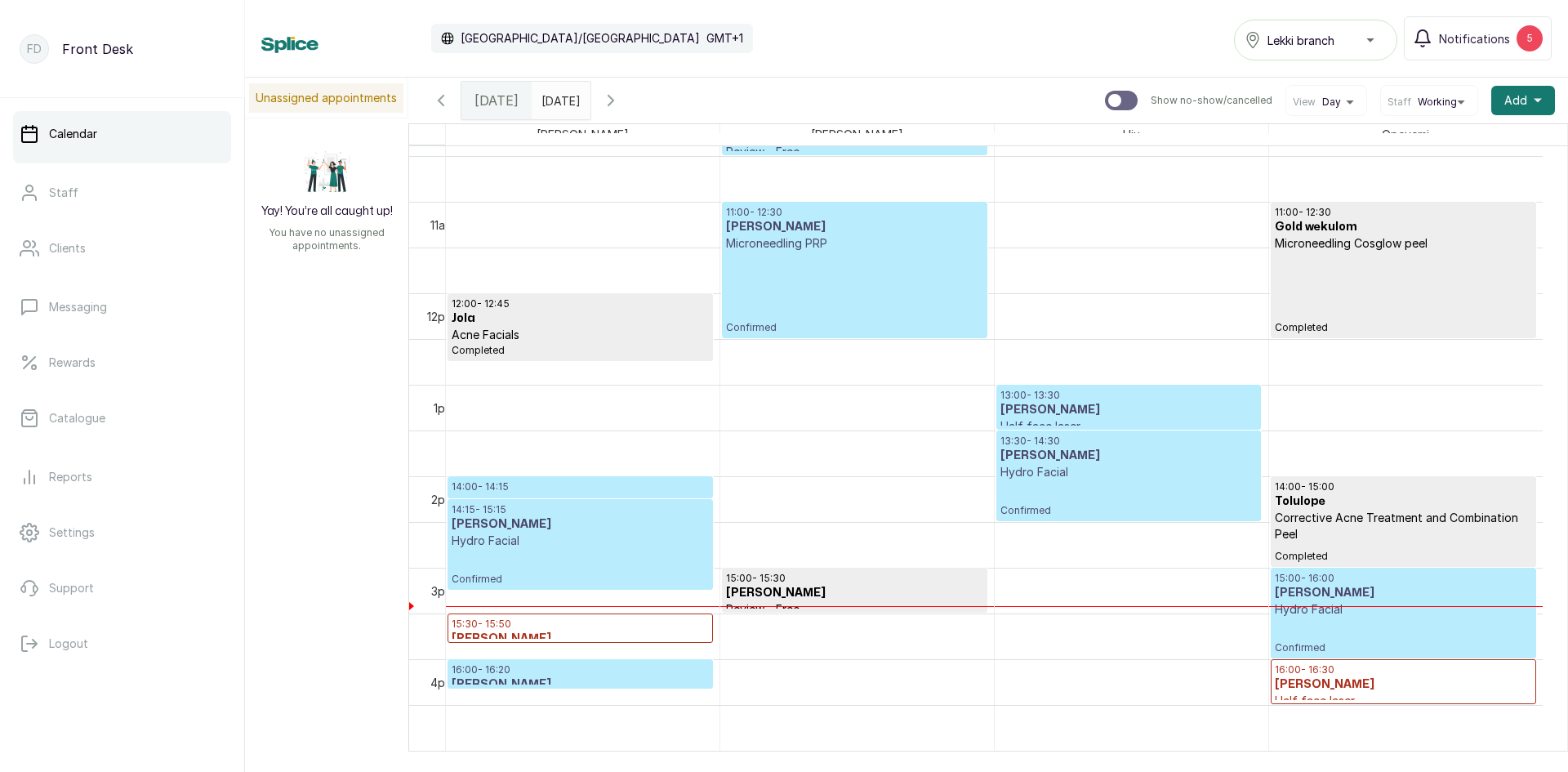
scroll to position [957, 0]
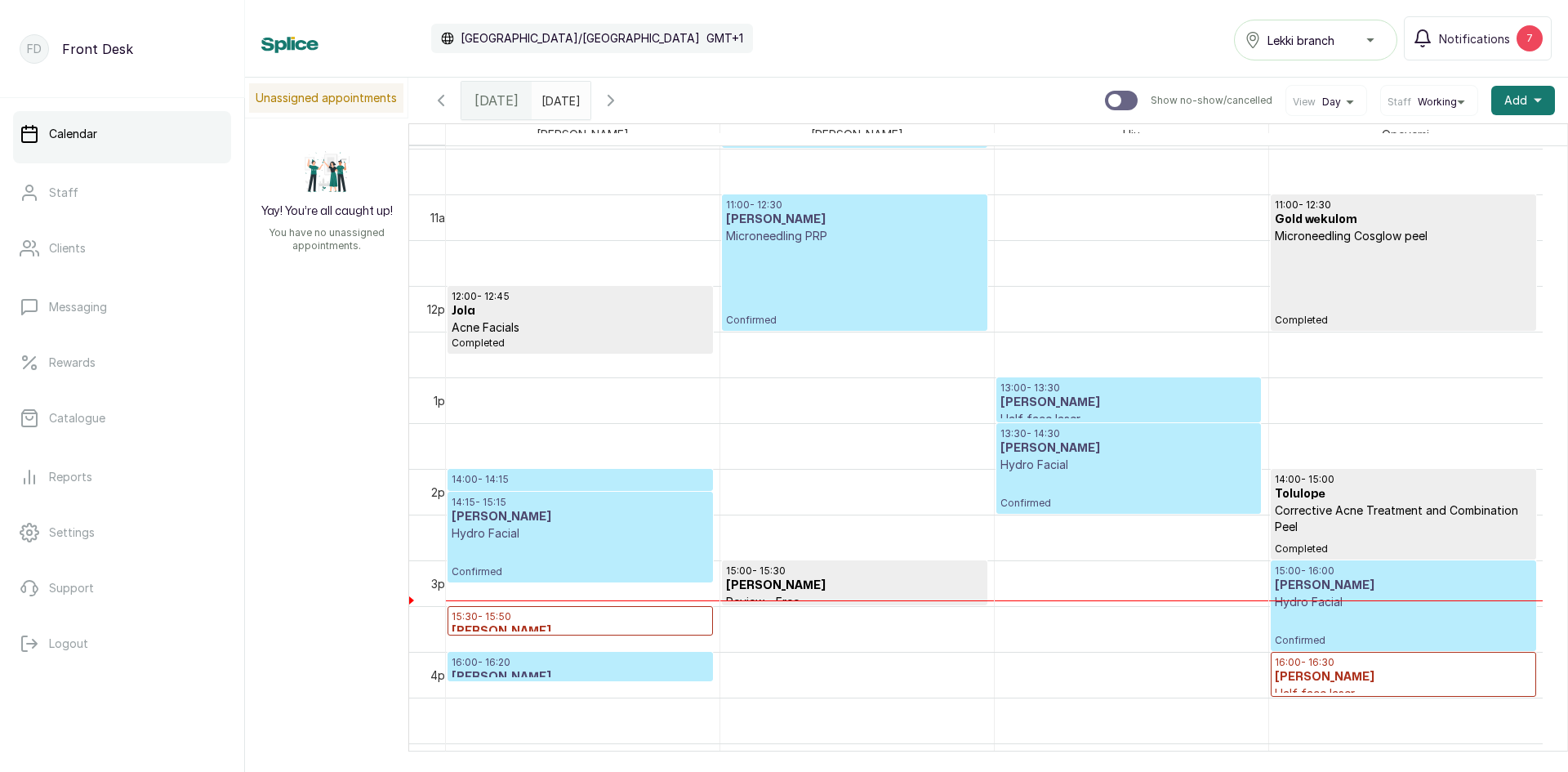
click at [1076, 469] on p "Hydro Facial" at bounding box center [1128, 465] width 257 height 16
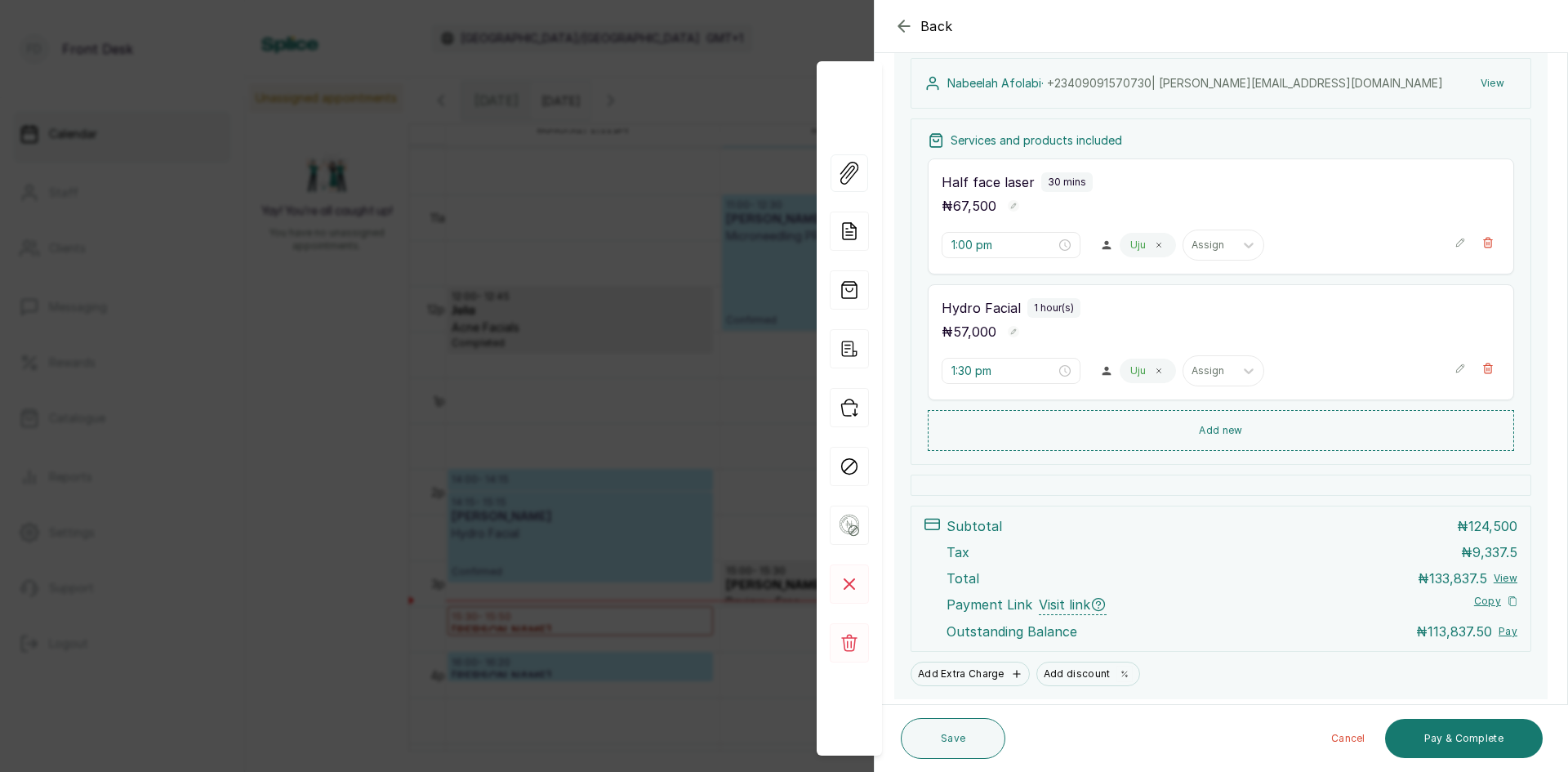
scroll to position [297, 0]
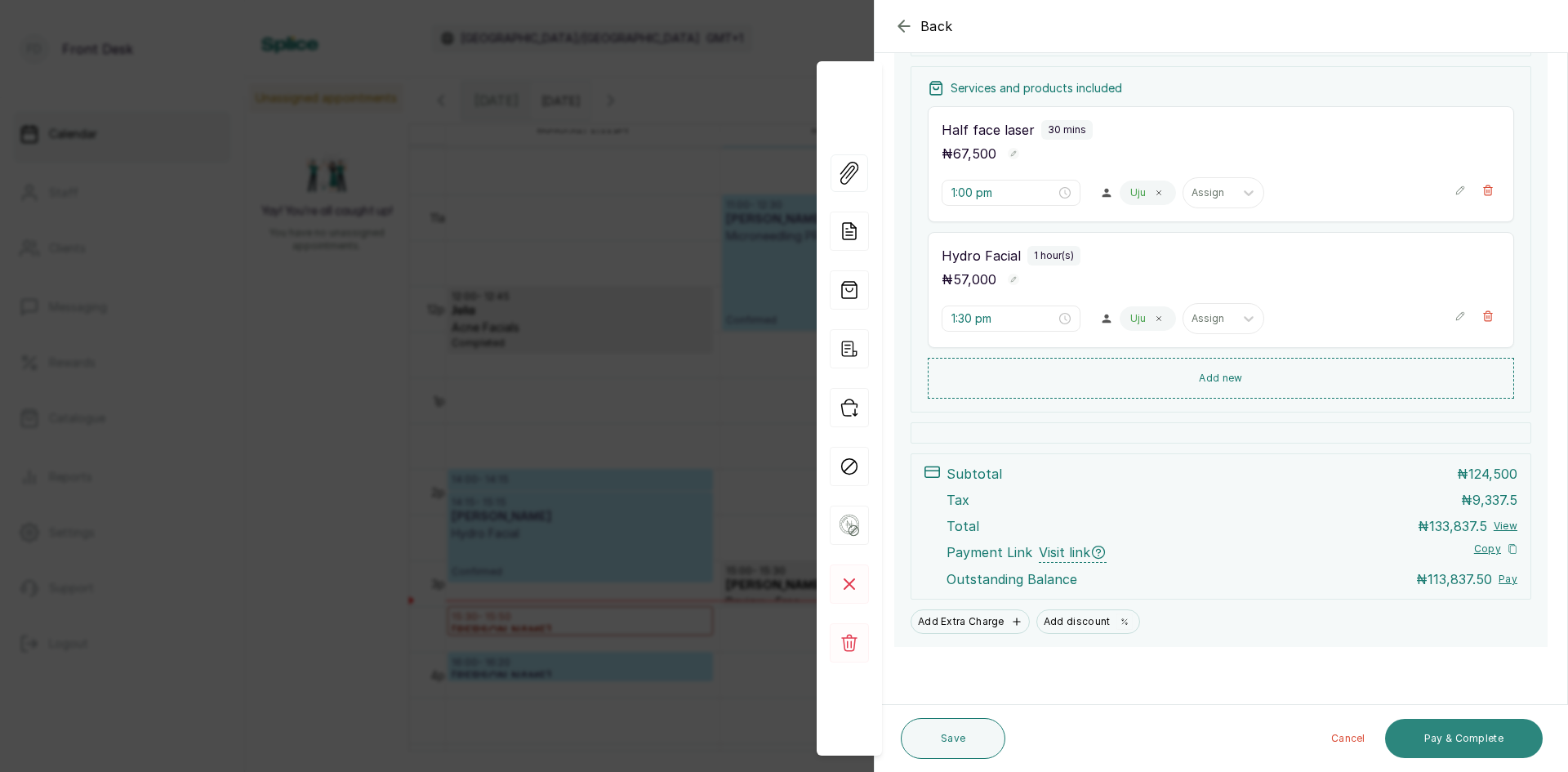
click at [1443, 742] on button "Pay & Complete" at bounding box center [1464, 737] width 157 height 39
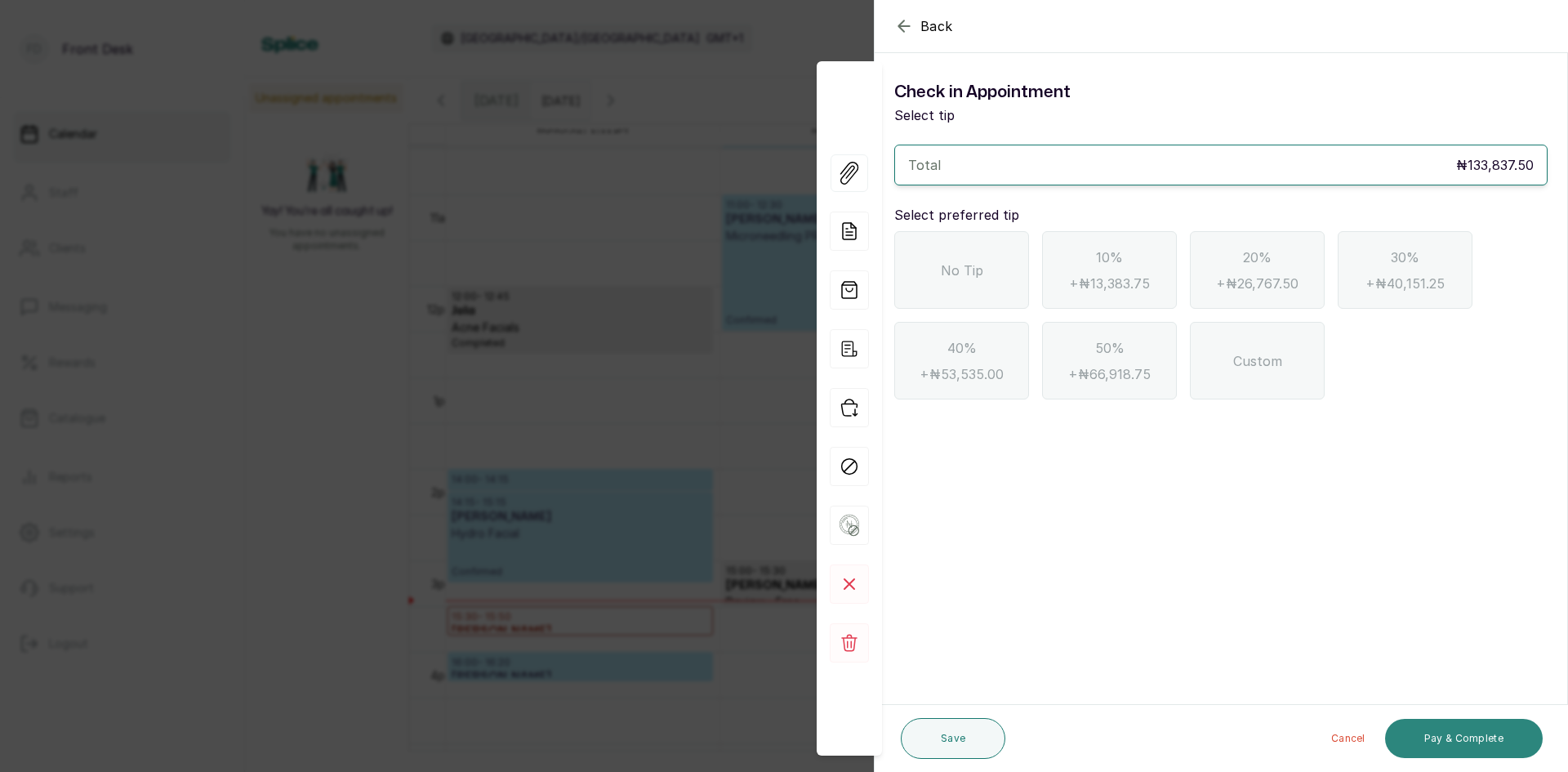
scroll to position [0, 0]
click at [957, 271] on span "No Tip" at bounding box center [962, 270] width 42 height 19
click at [1426, 734] on button "Pay & Complete" at bounding box center [1464, 737] width 157 height 39
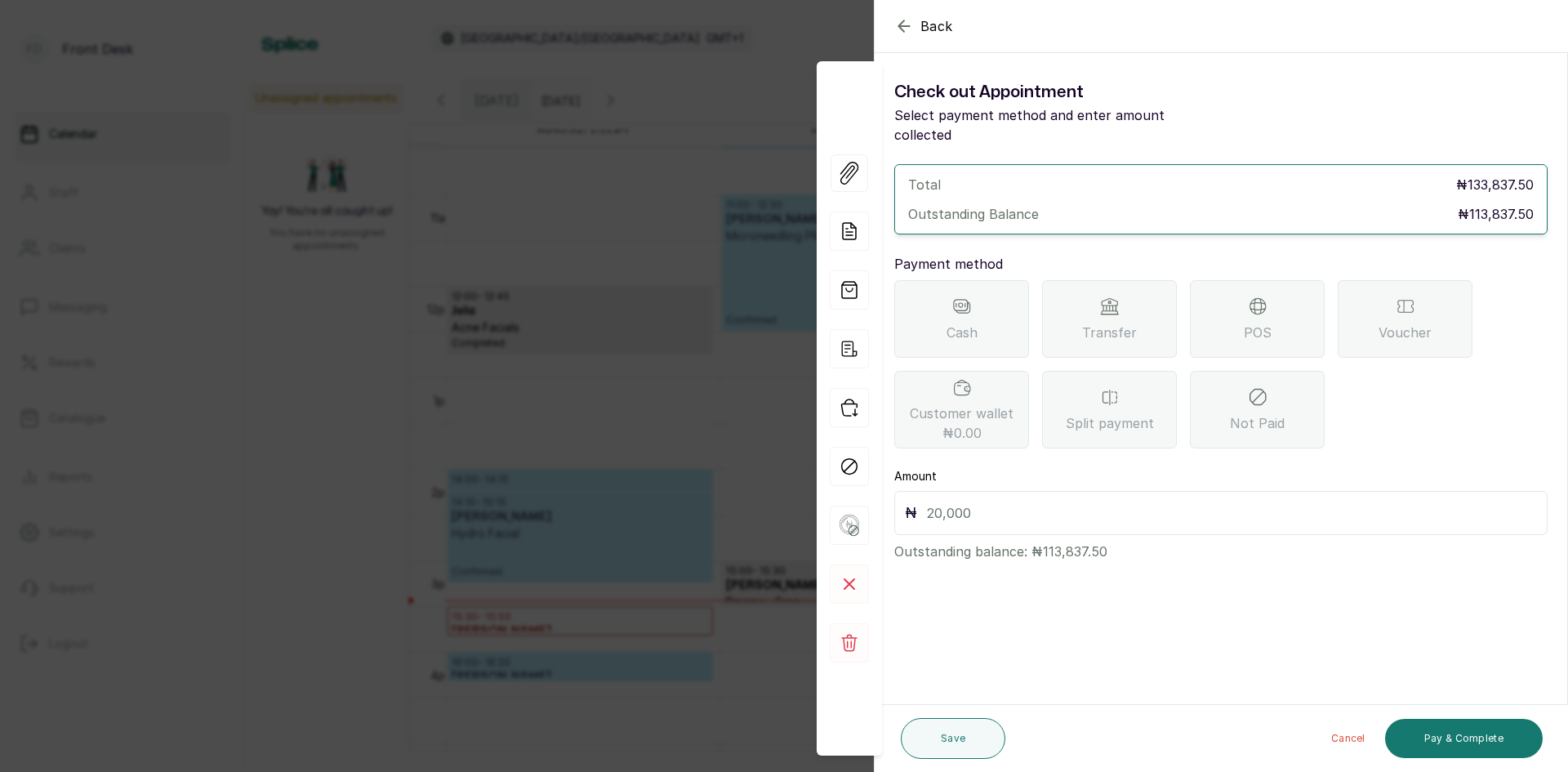
click at [1218, 305] on div "POS" at bounding box center [1256, 319] width 134 height 78
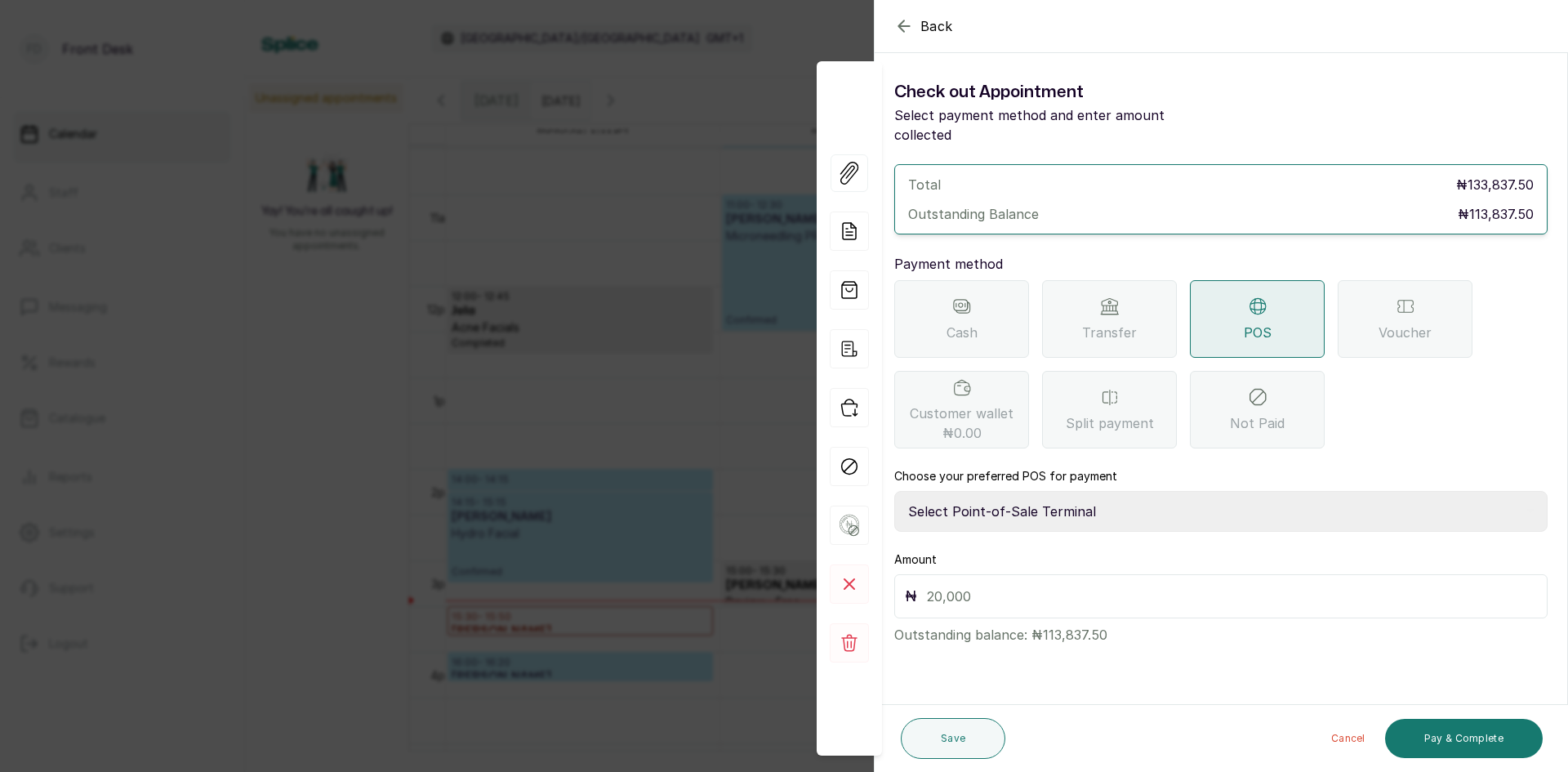
click at [1047, 491] on select "Select Point-of-Sale Terminal SKN ANALYTICS MED AESTHETIC LIMITED Fairmoney Mic…" at bounding box center [1221, 511] width 653 height 41
select select "43129536-bd7e-4b6d-8e8c-ab2c46322d67"
click at [895, 491] on select "Select Point-of-Sale Terminal SKN ANALYTICS MED AESTHETIC LIMITED Fairmoney Mic…" at bounding box center [1221, 511] width 653 height 41
click at [1022, 585] on input "text" at bounding box center [1232, 596] width 610 height 23
type input "113,837.50"
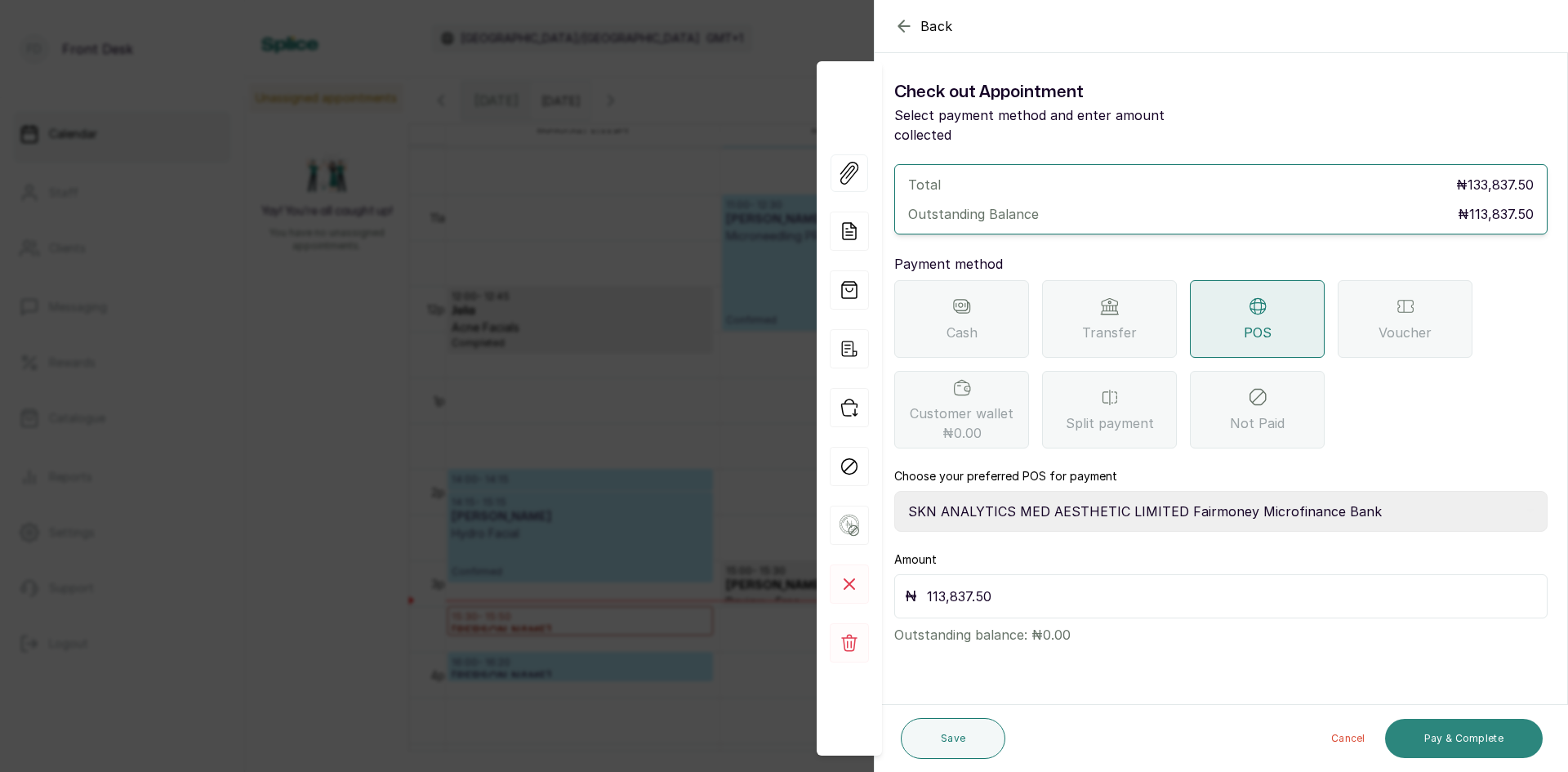
click at [1444, 740] on button "Pay & Complete" at bounding box center [1464, 737] width 157 height 39
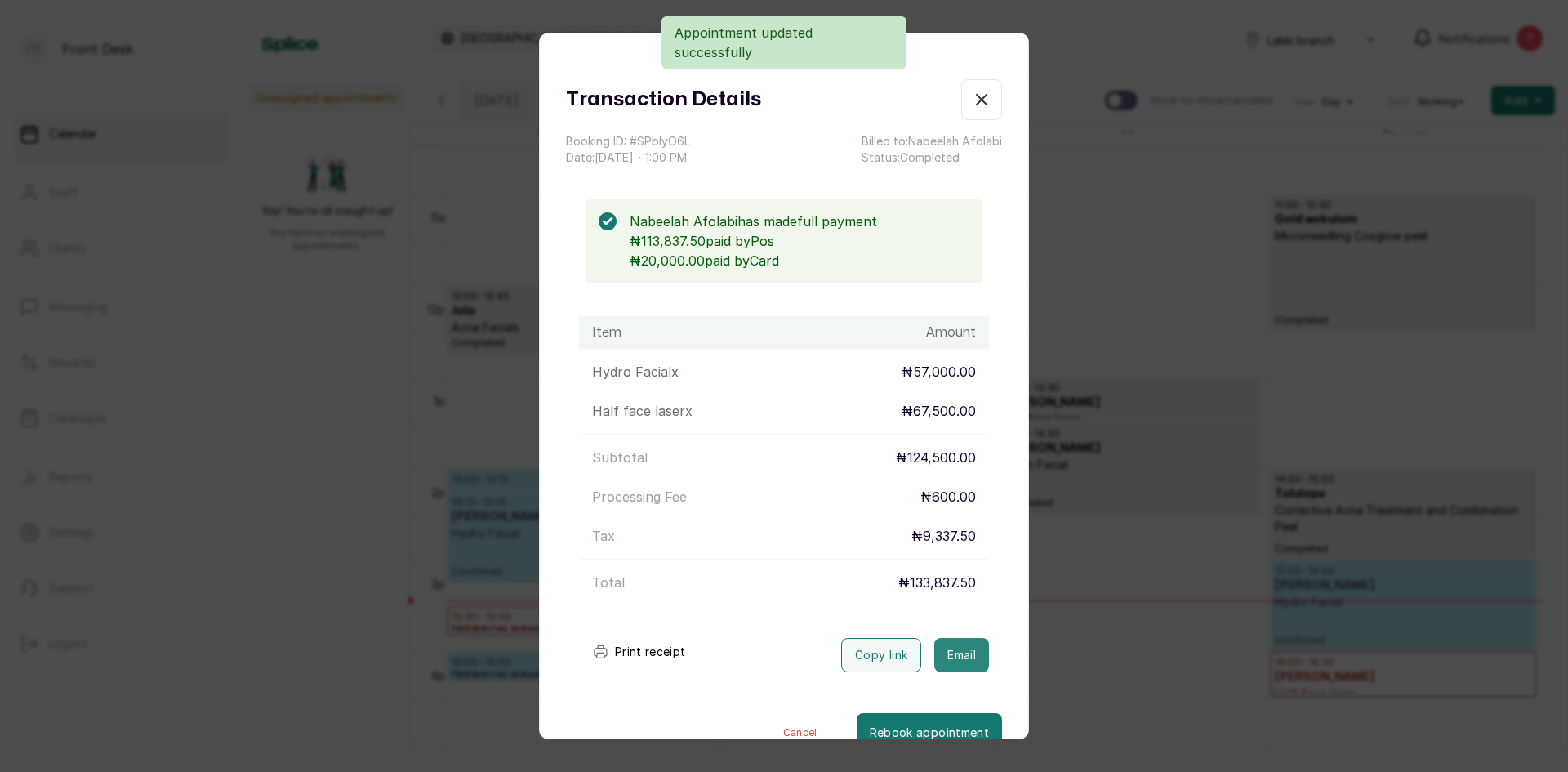
click at [934, 646] on button "Email" at bounding box center [961, 655] width 55 height 35
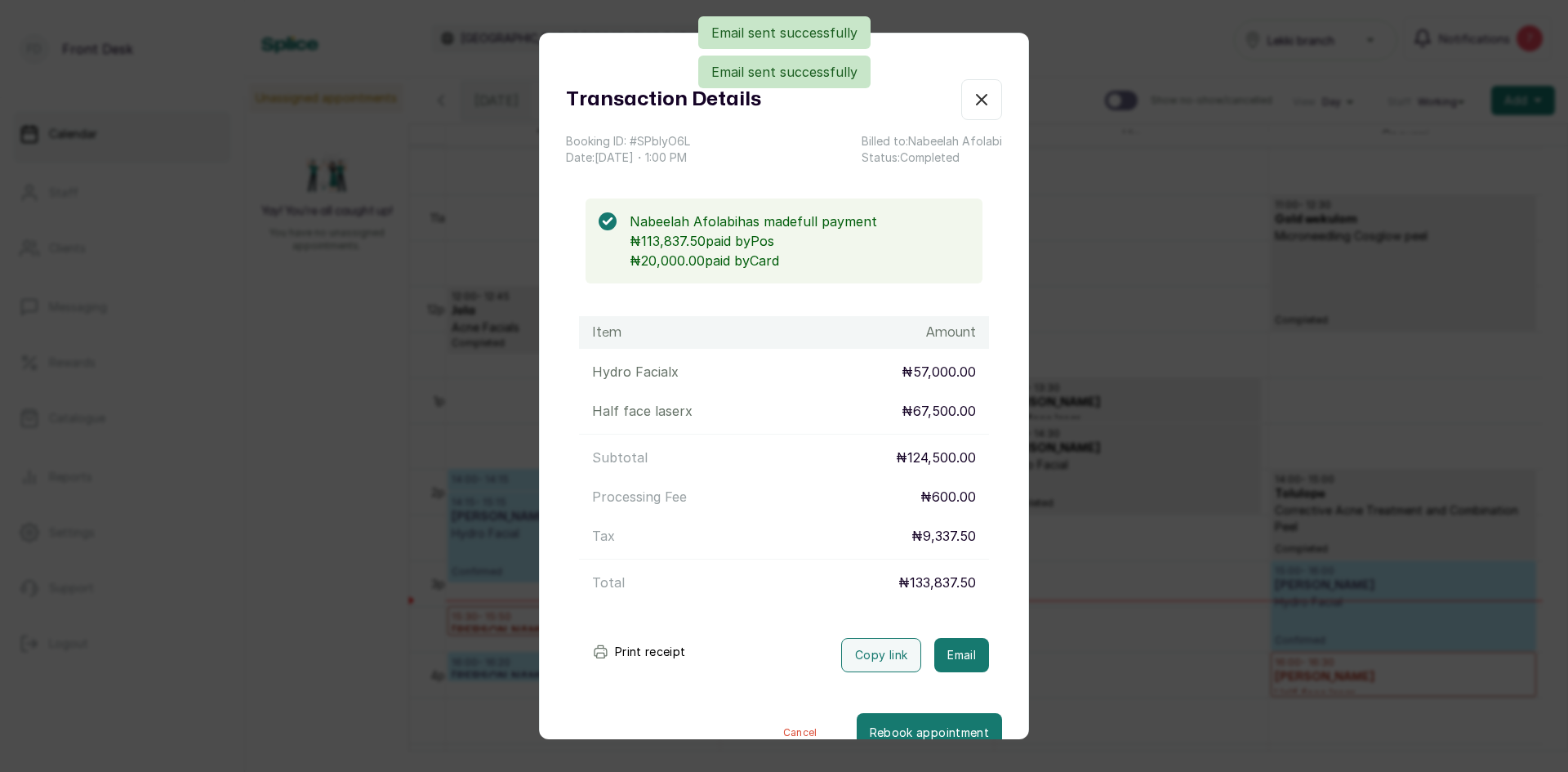
click at [1180, 626] on div "Transaction Details Booking ID: # SPblyO6L Date: 16 Sep, 2025 ・ 1:00 PM Billed …" at bounding box center [784, 386] width 1568 height 772
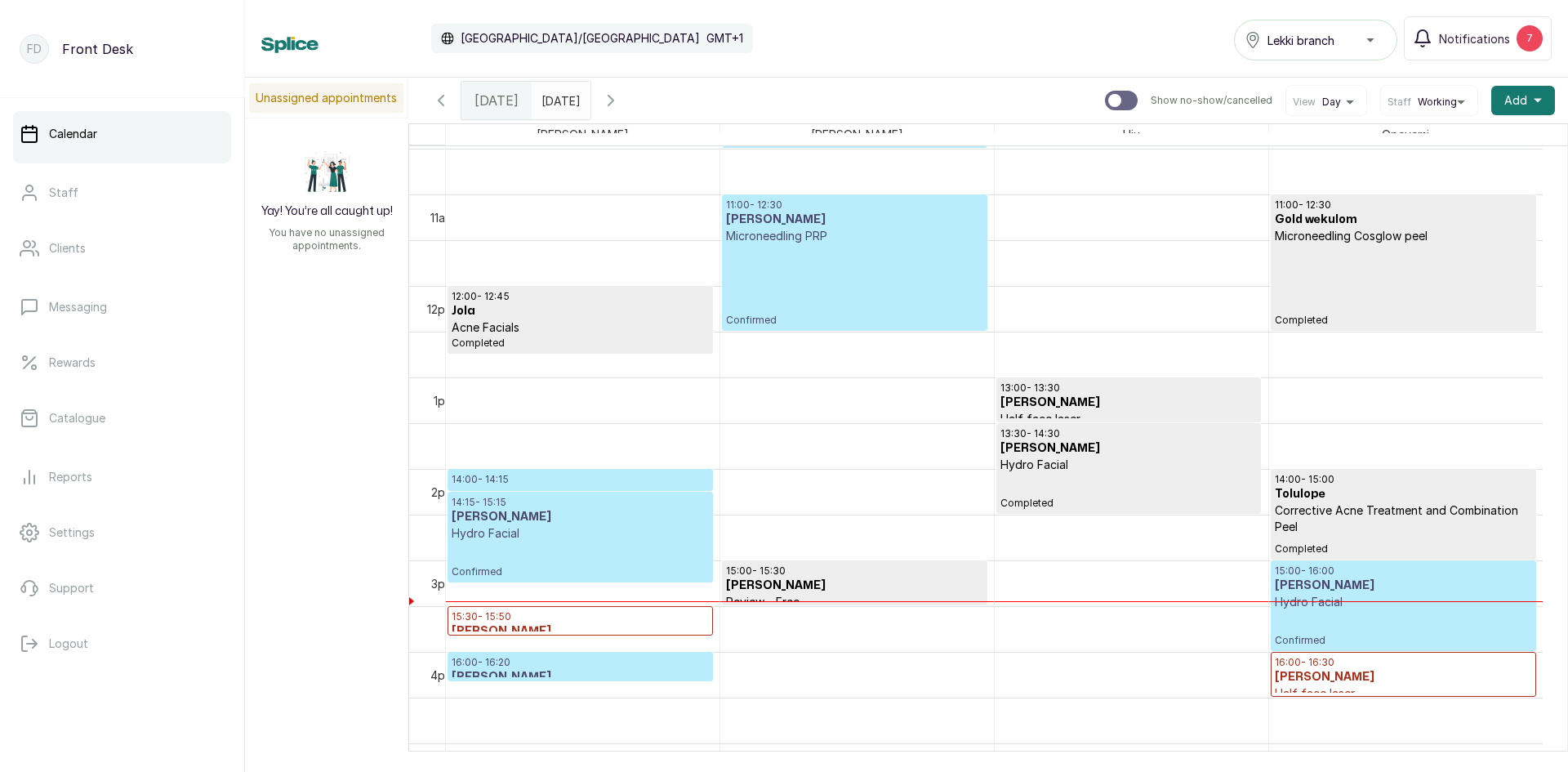
click at [1388, 604] on p "Hydro Facial" at bounding box center [1404, 602] width 258 height 16
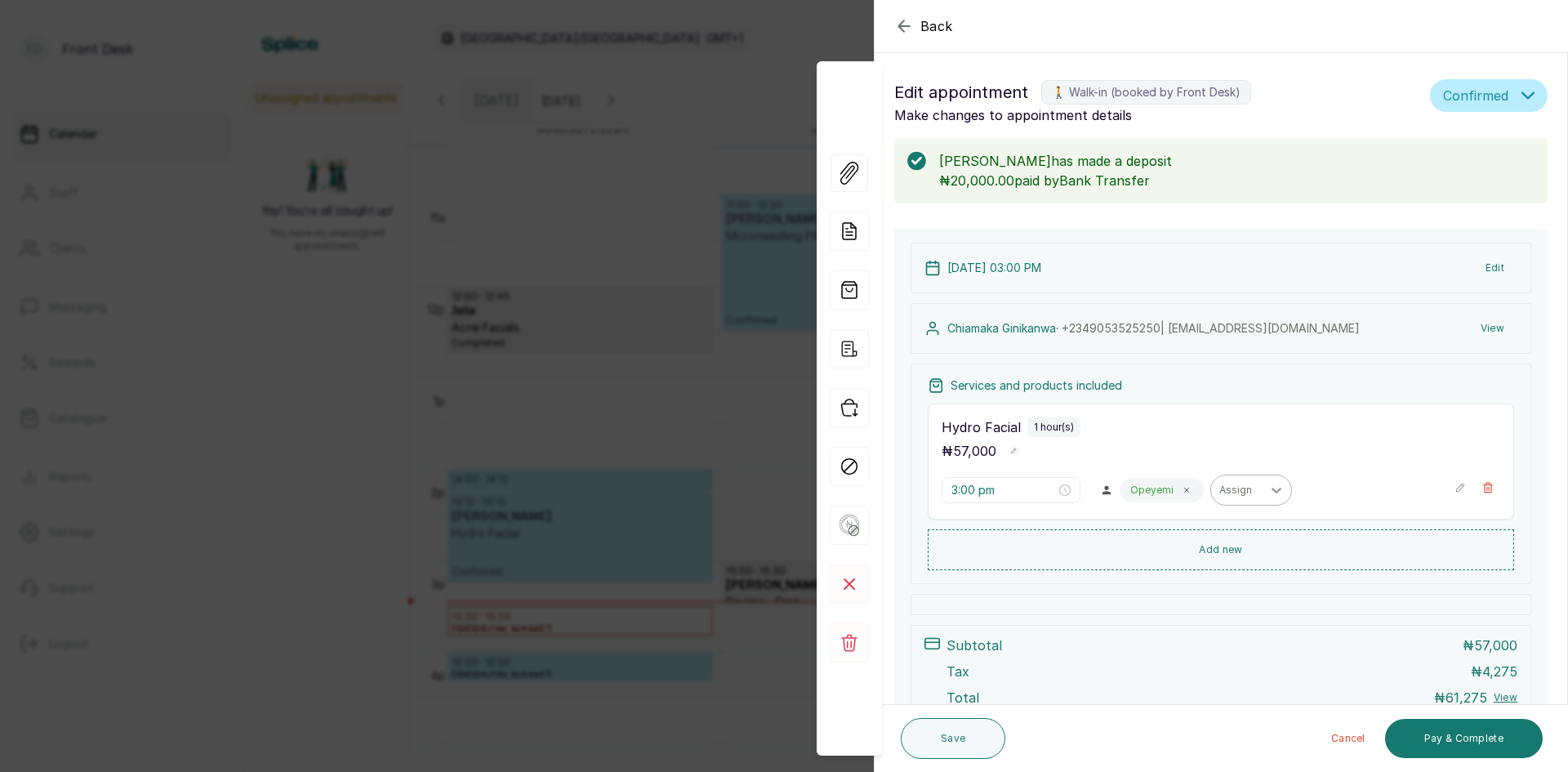
click at [1180, 488] on span at bounding box center [1186, 490] width 13 height 13
click at [1171, 487] on div at bounding box center [1186, 490] width 29 height 29
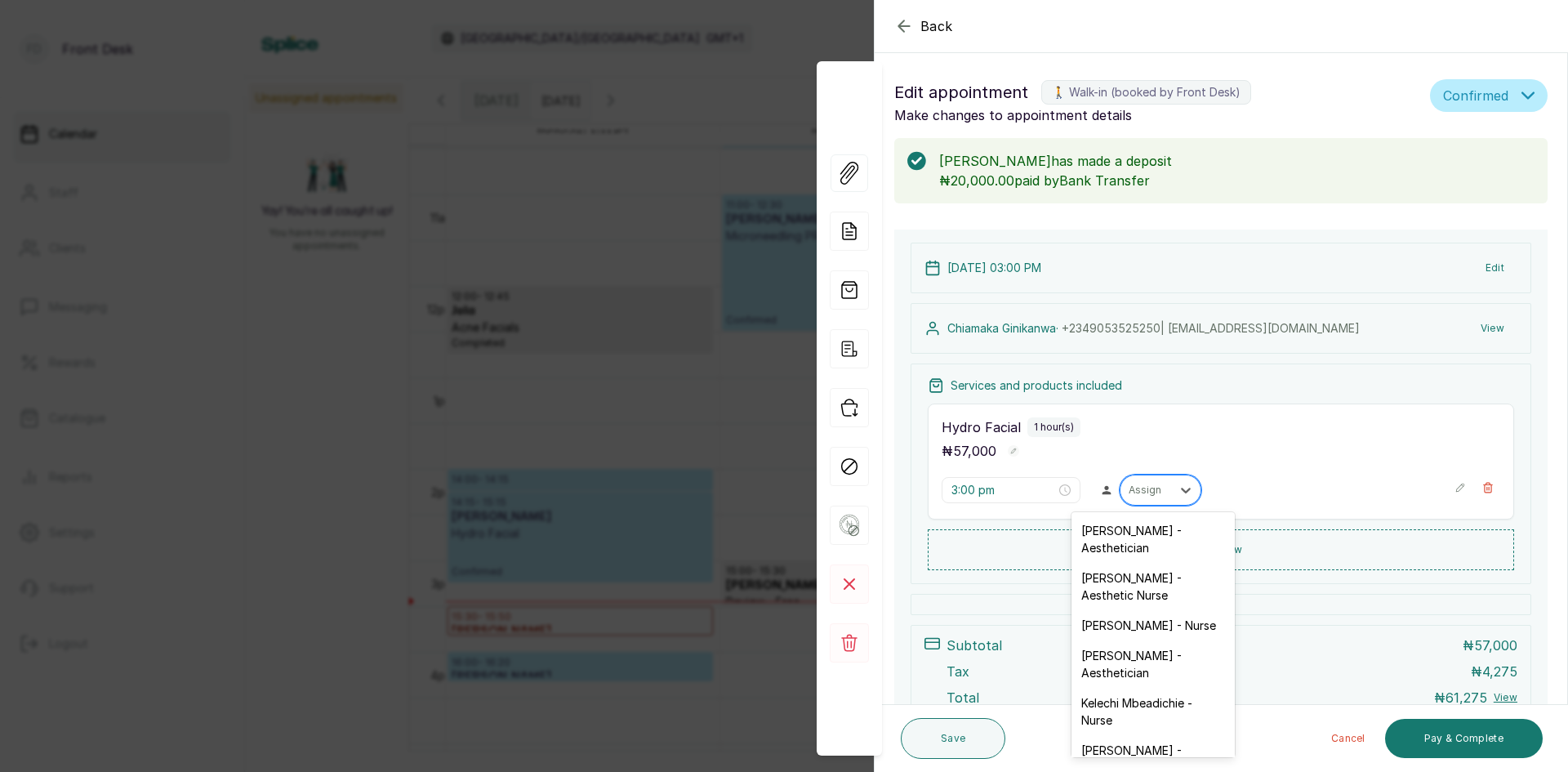
click at [1150, 491] on div at bounding box center [1146, 490] width 35 height 15
click at [1121, 578] on div "Uju Agu - Aesthetic Nurse" at bounding box center [1153, 587] width 164 height 48
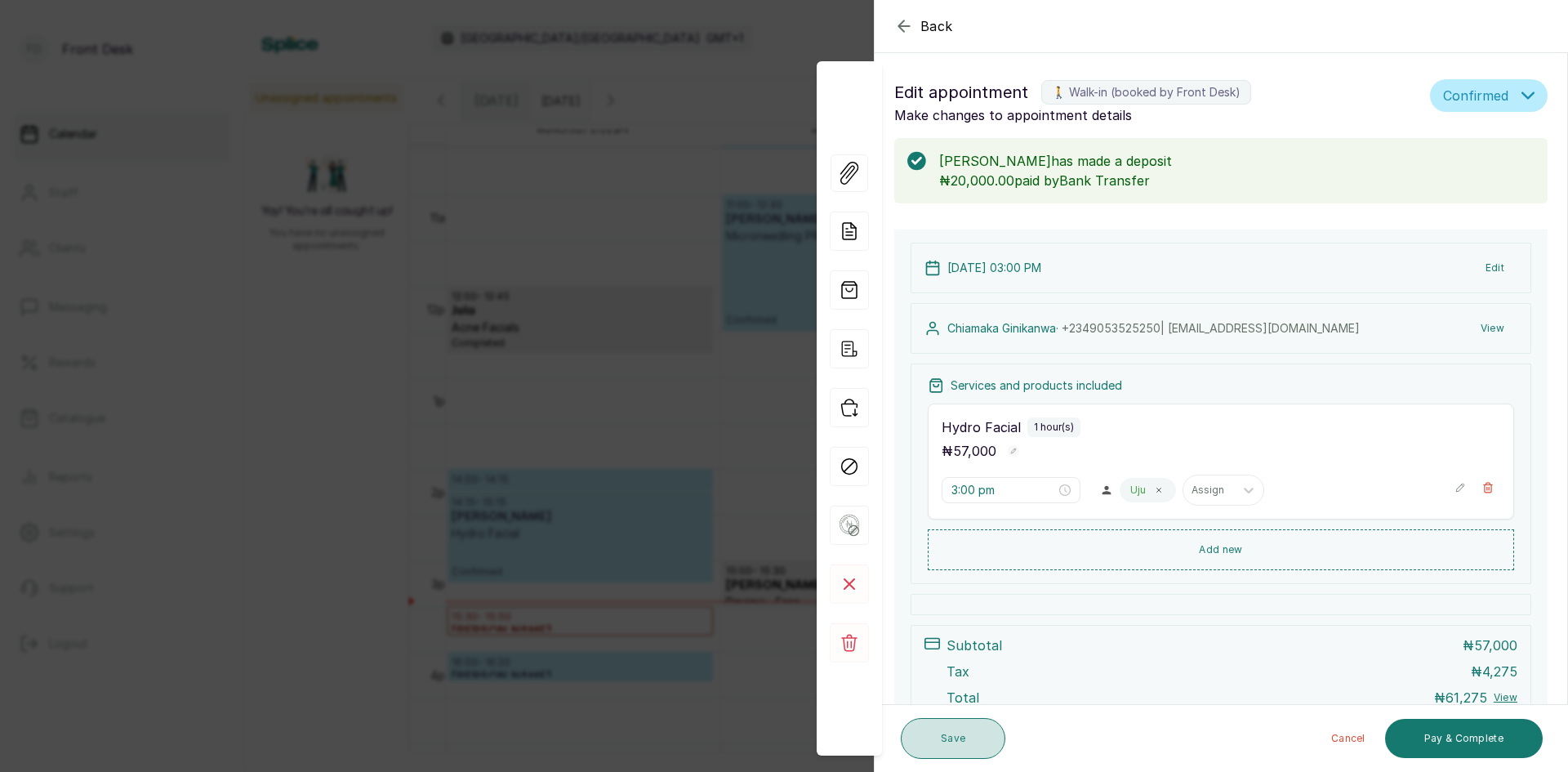
click at [974, 739] on button "Save" at bounding box center [953, 738] width 104 height 41
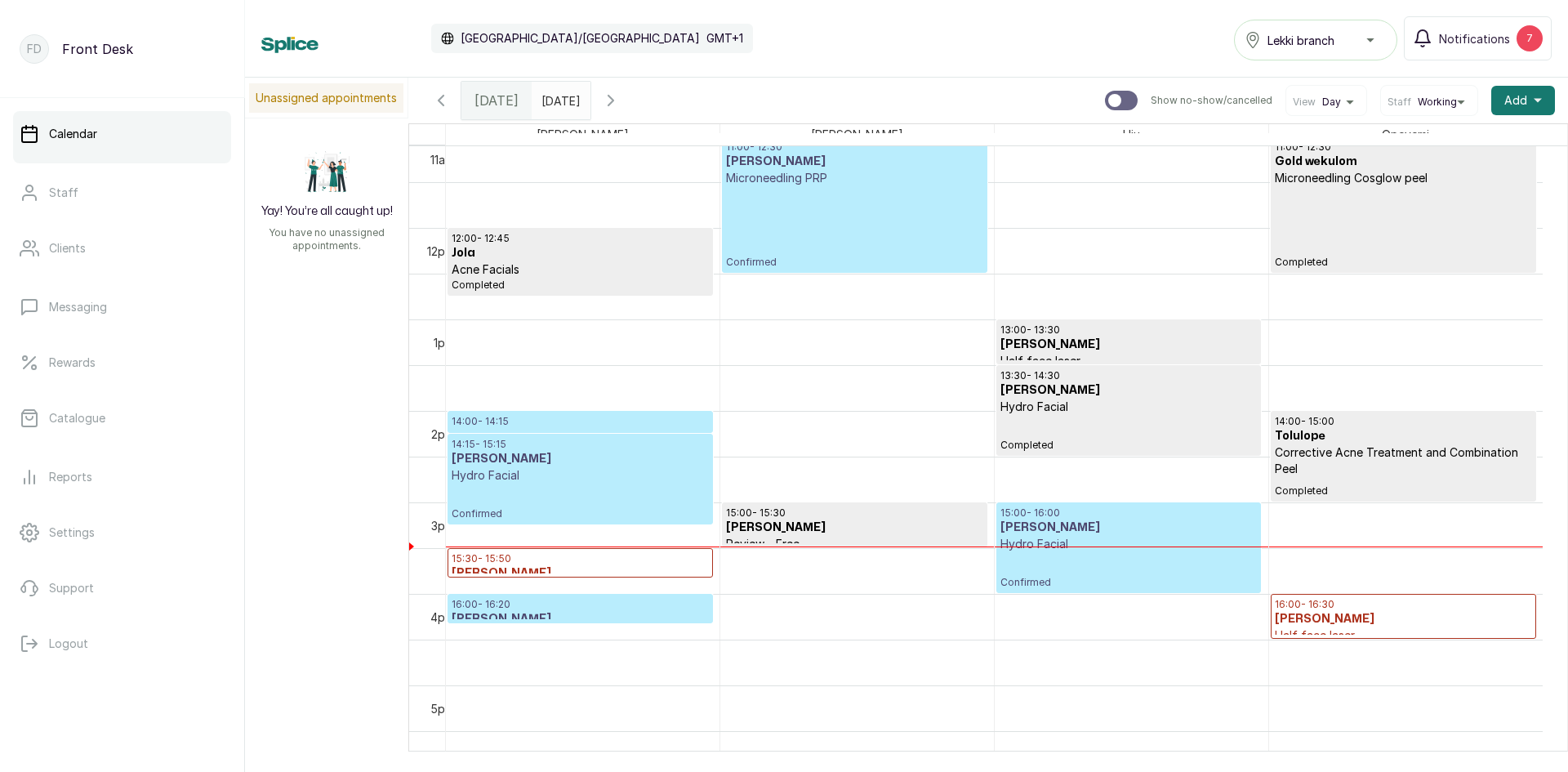
scroll to position [1040, 0]
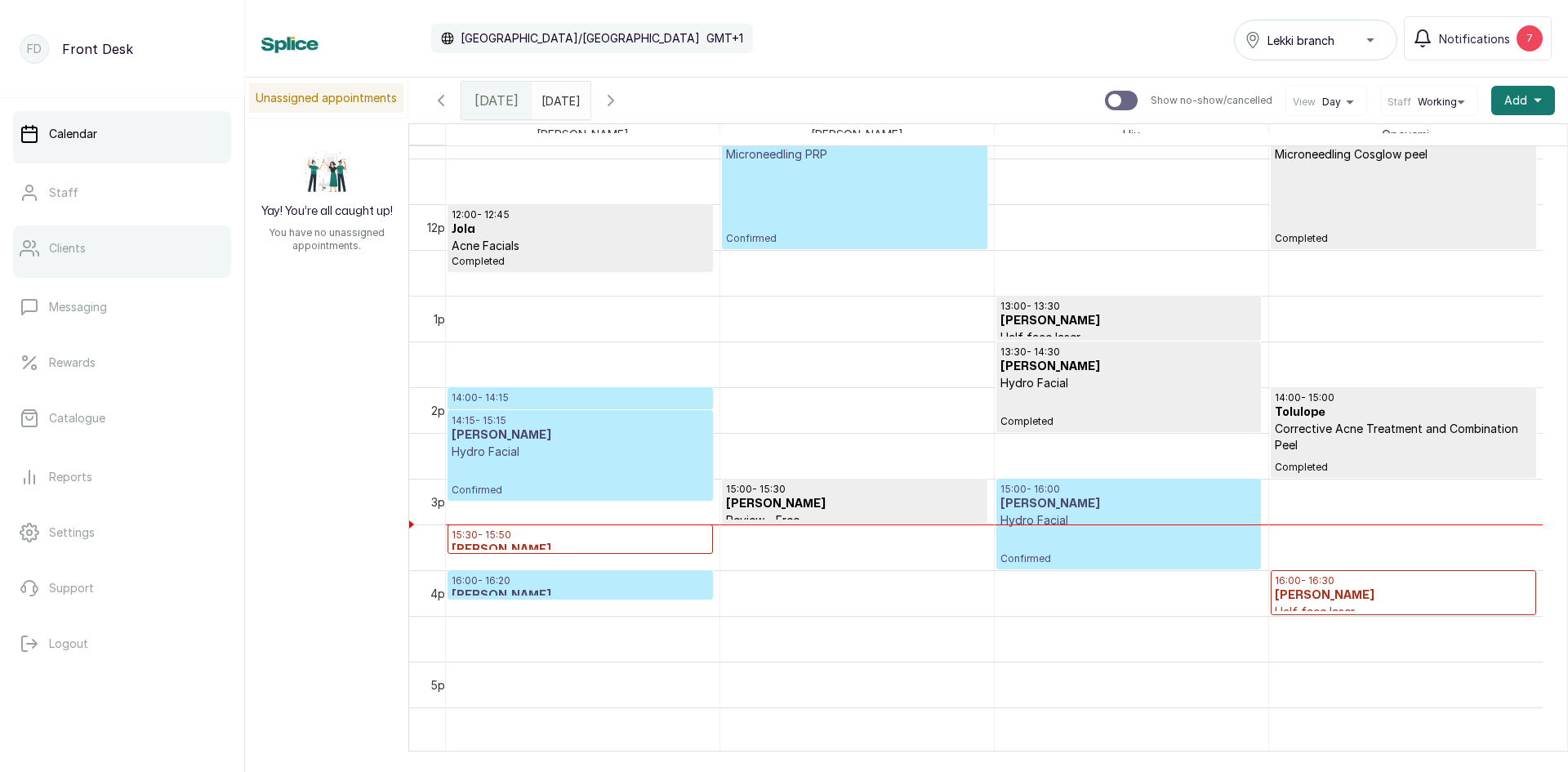
click at [98, 258] on link "Clients" at bounding box center [122, 249] width 218 height 46
